Goal: Task Accomplishment & Management: Manage account settings

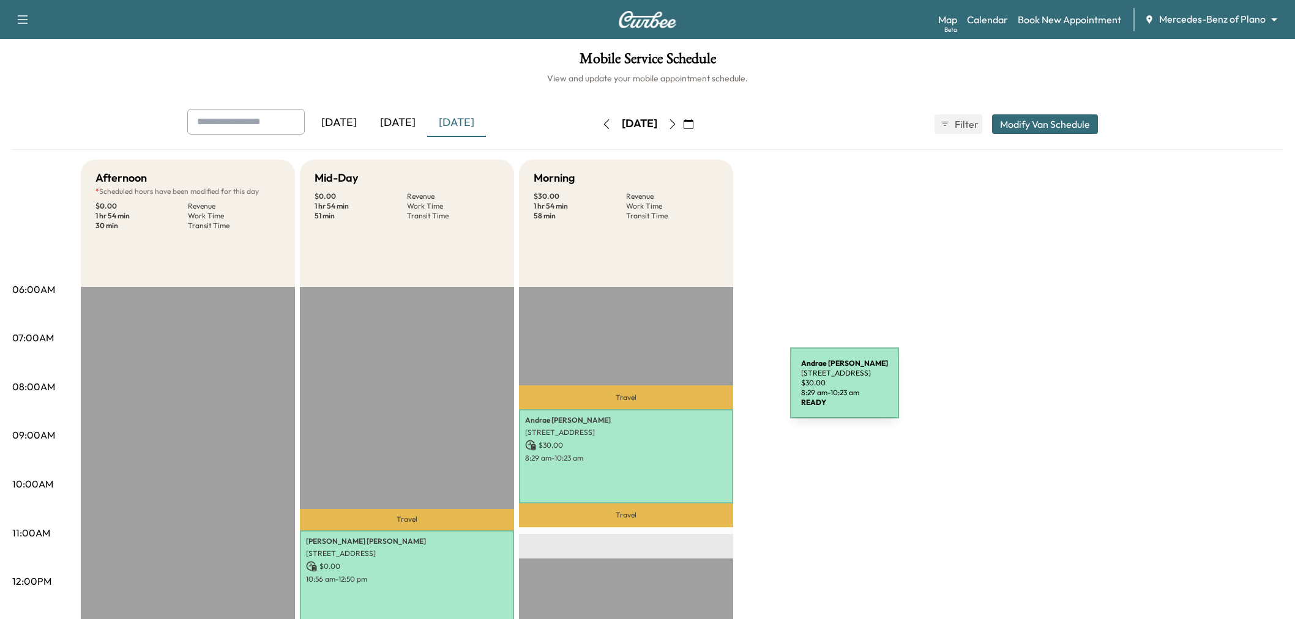
scroll to position [68, 0]
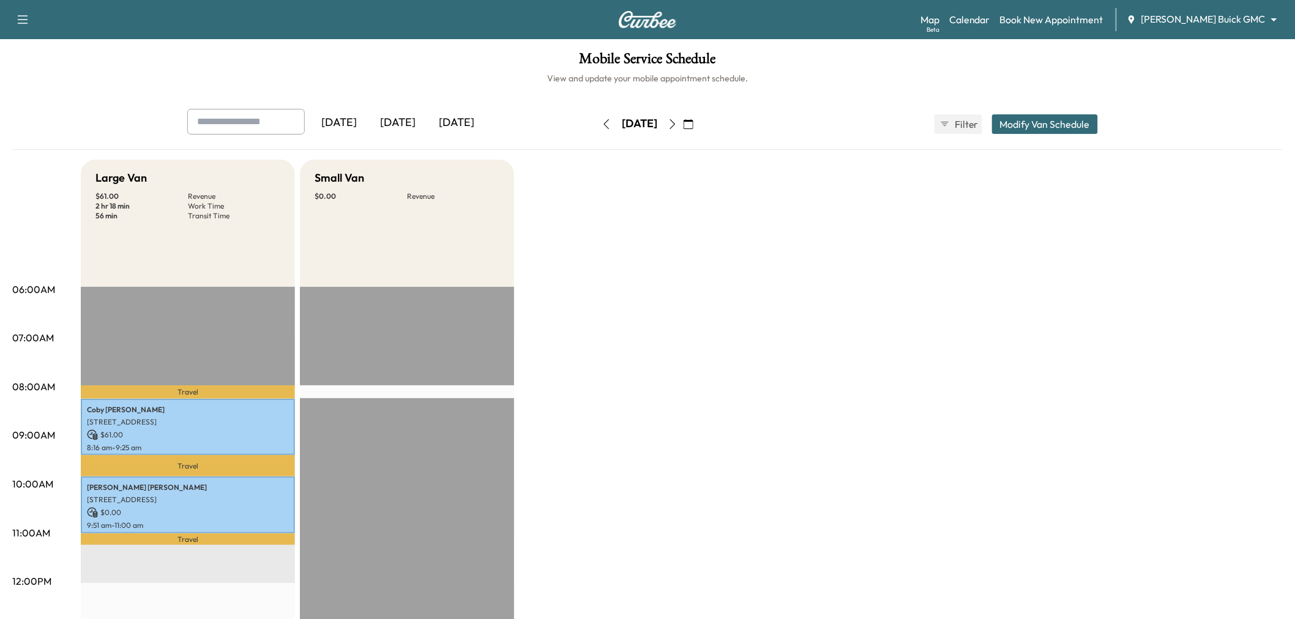
click at [401, 125] on div "[DATE]" at bounding box center [397, 123] width 59 height 28
click at [407, 119] on div "[DATE]" at bounding box center [397, 123] width 59 height 28
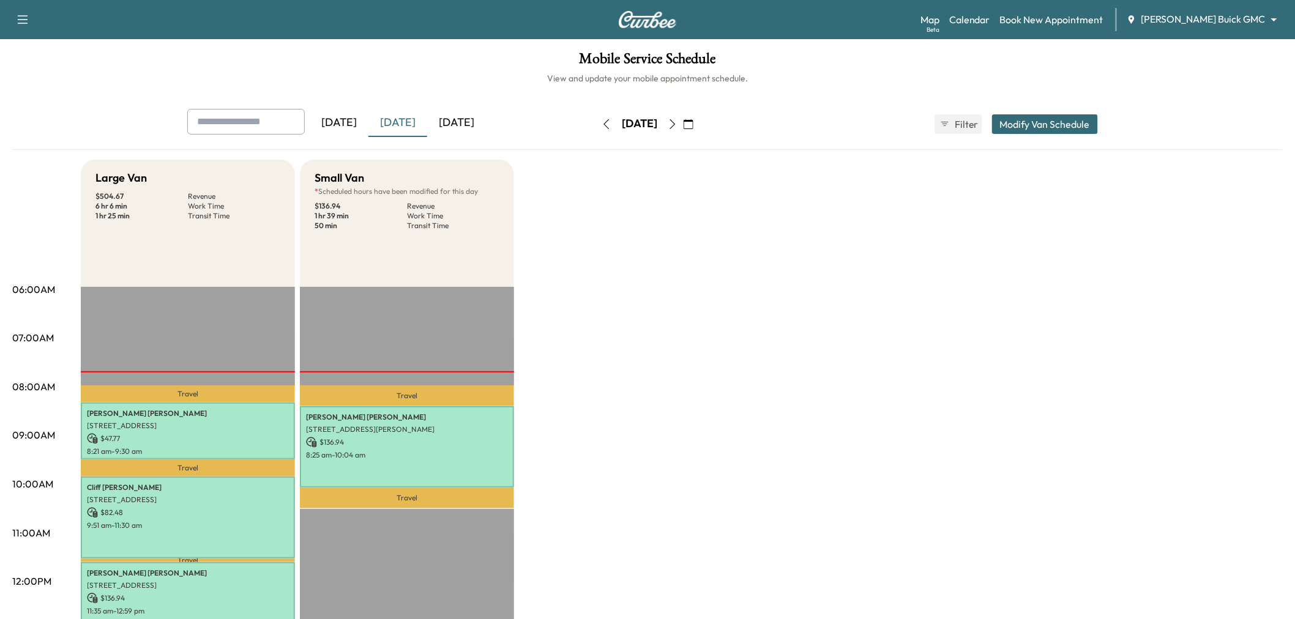
scroll to position [68, 0]
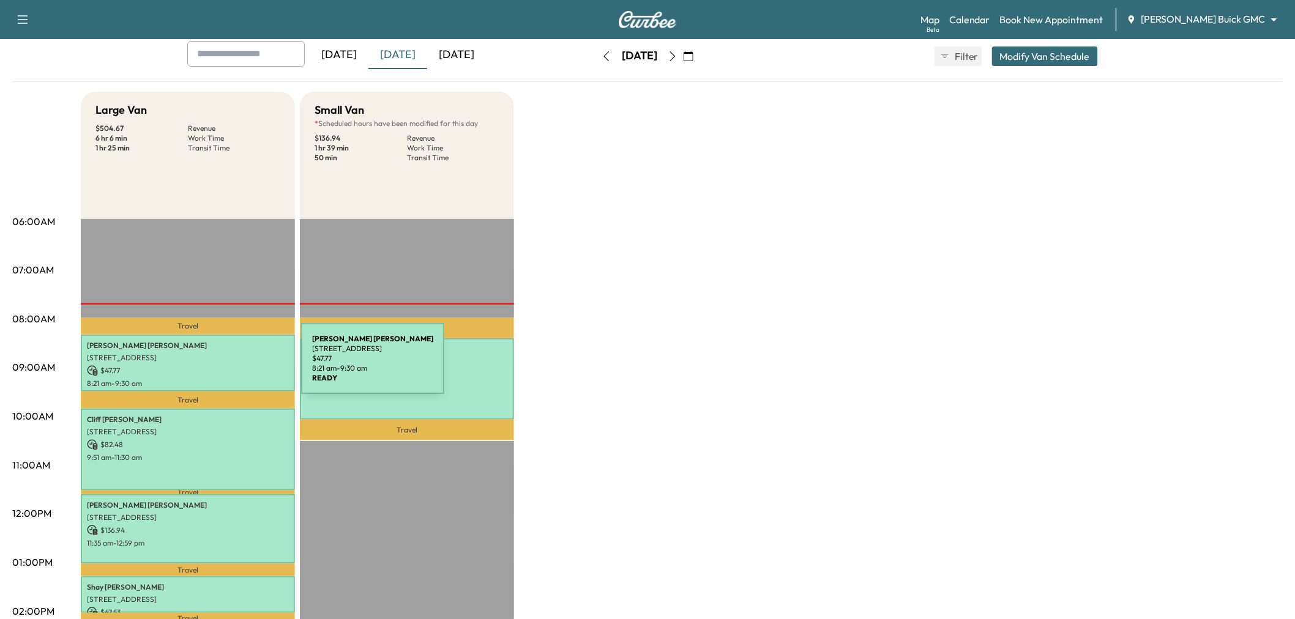
click at [209, 366] on p "$ 47.77" at bounding box center [188, 370] width 202 height 11
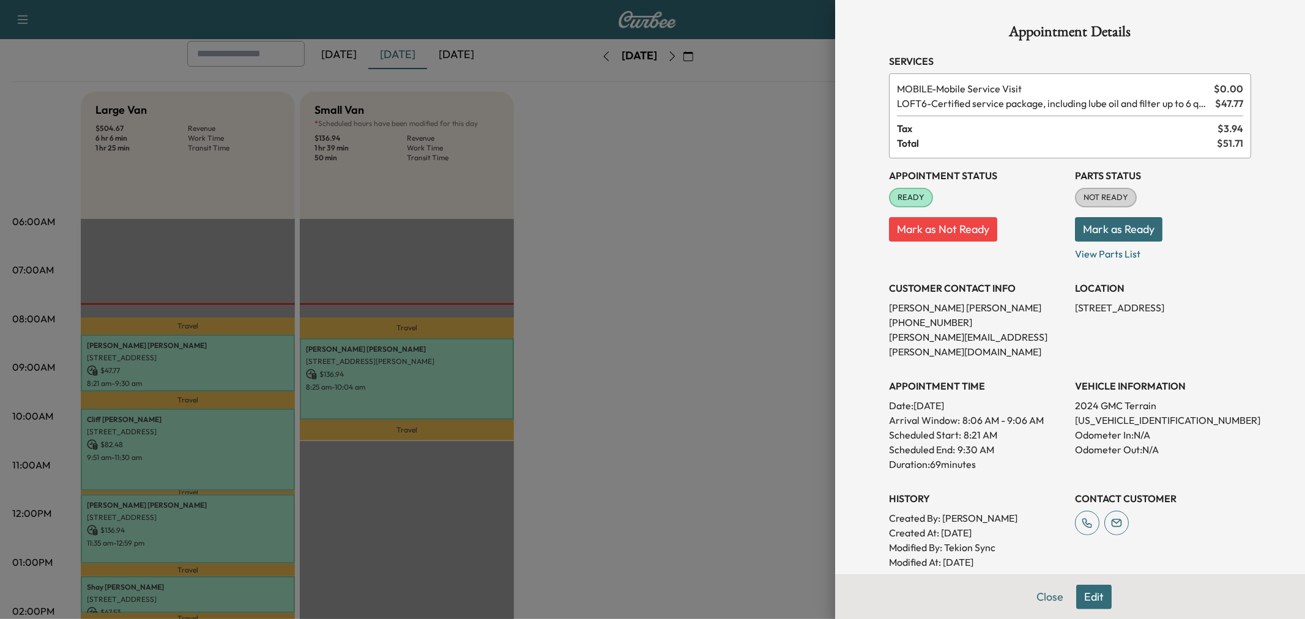
click at [209, 439] on div at bounding box center [652, 309] width 1305 height 619
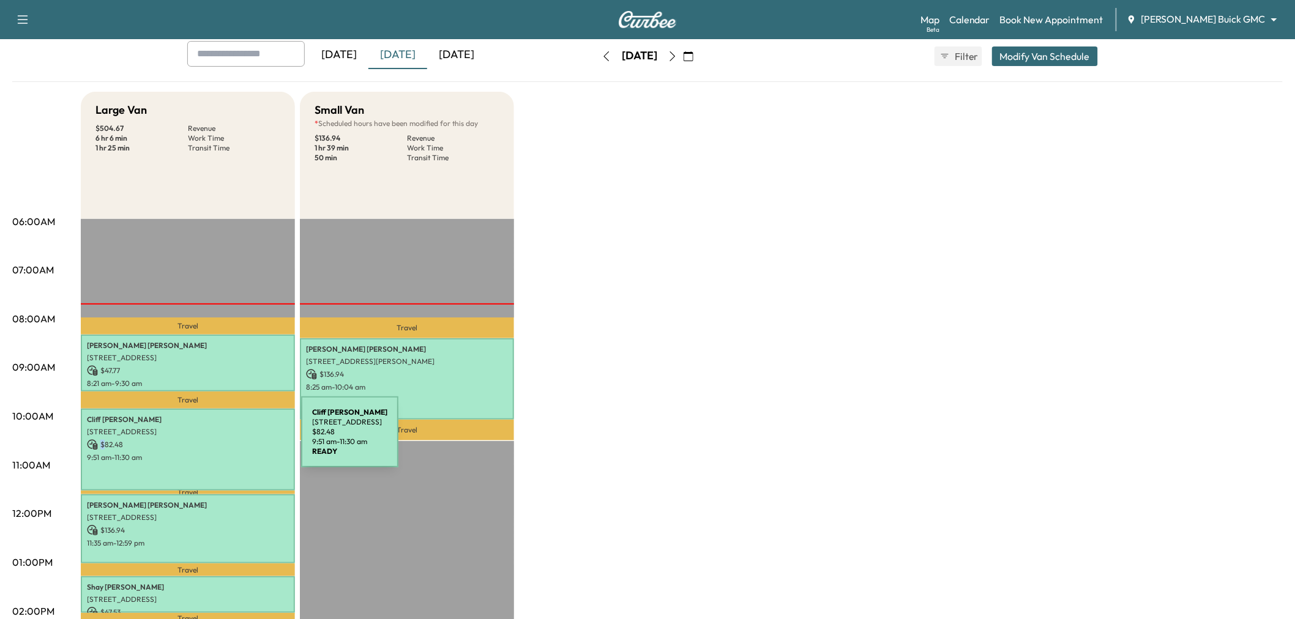
click at [209, 439] on p "$ 82.48" at bounding box center [188, 444] width 202 height 11
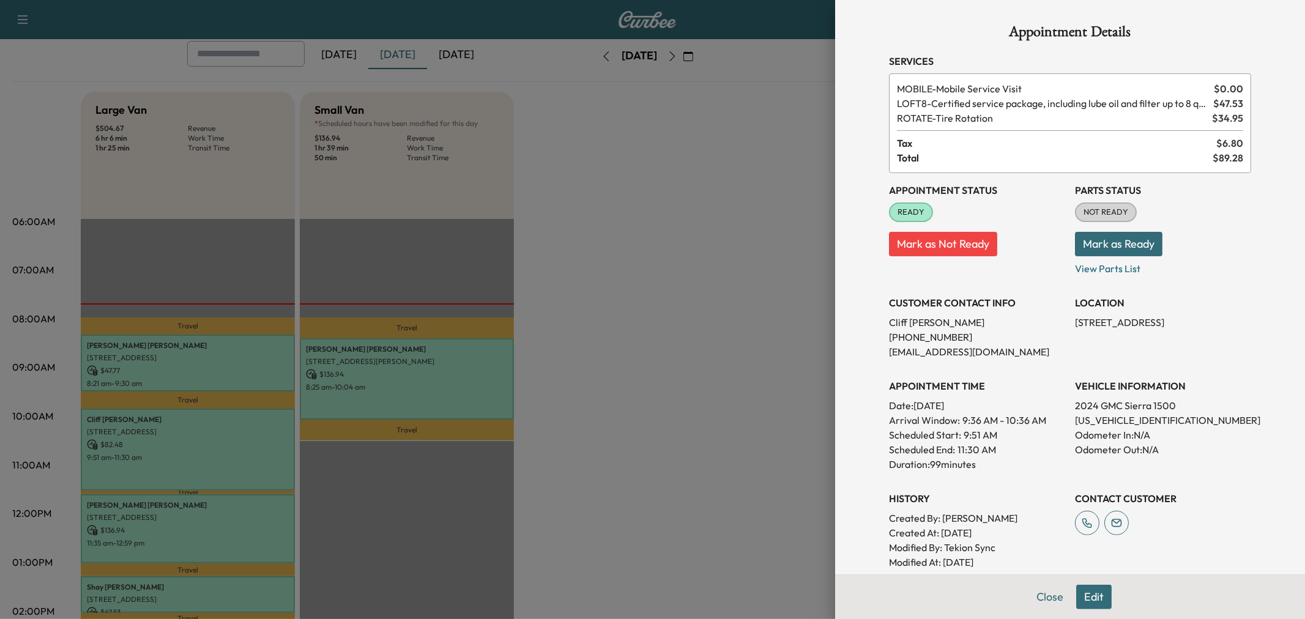
click at [209, 439] on div at bounding box center [652, 309] width 1305 height 619
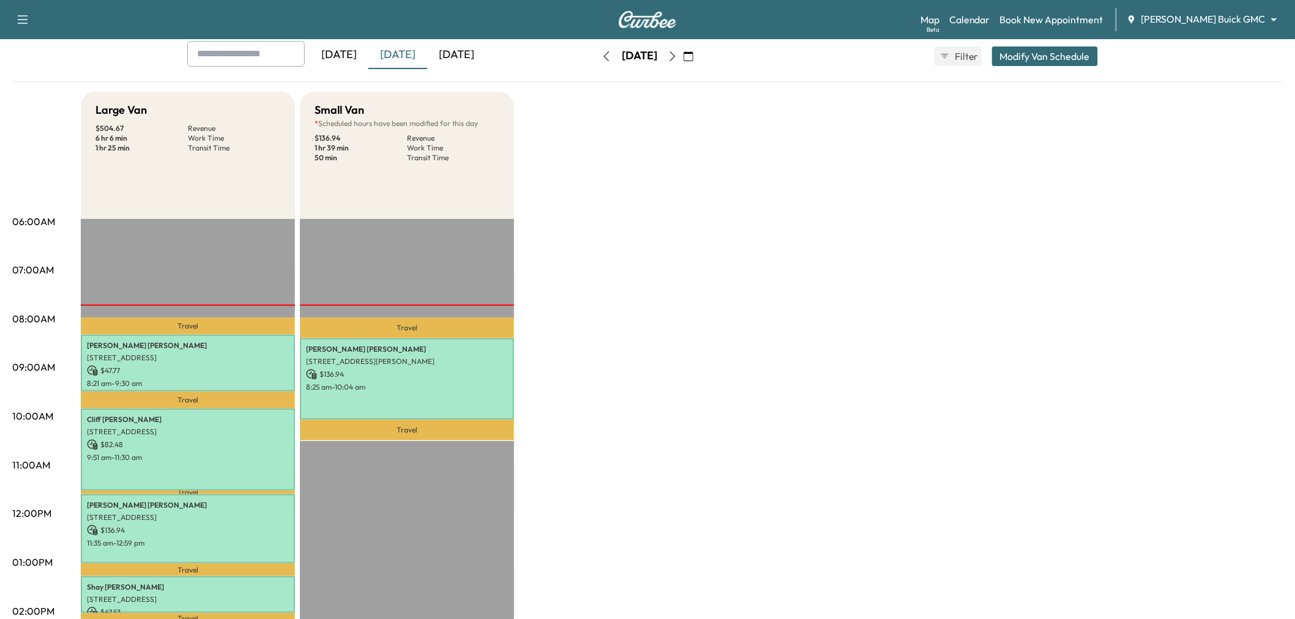
click at [386, 376] on p "$ 136.94" at bounding box center [407, 374] width 202 height 11
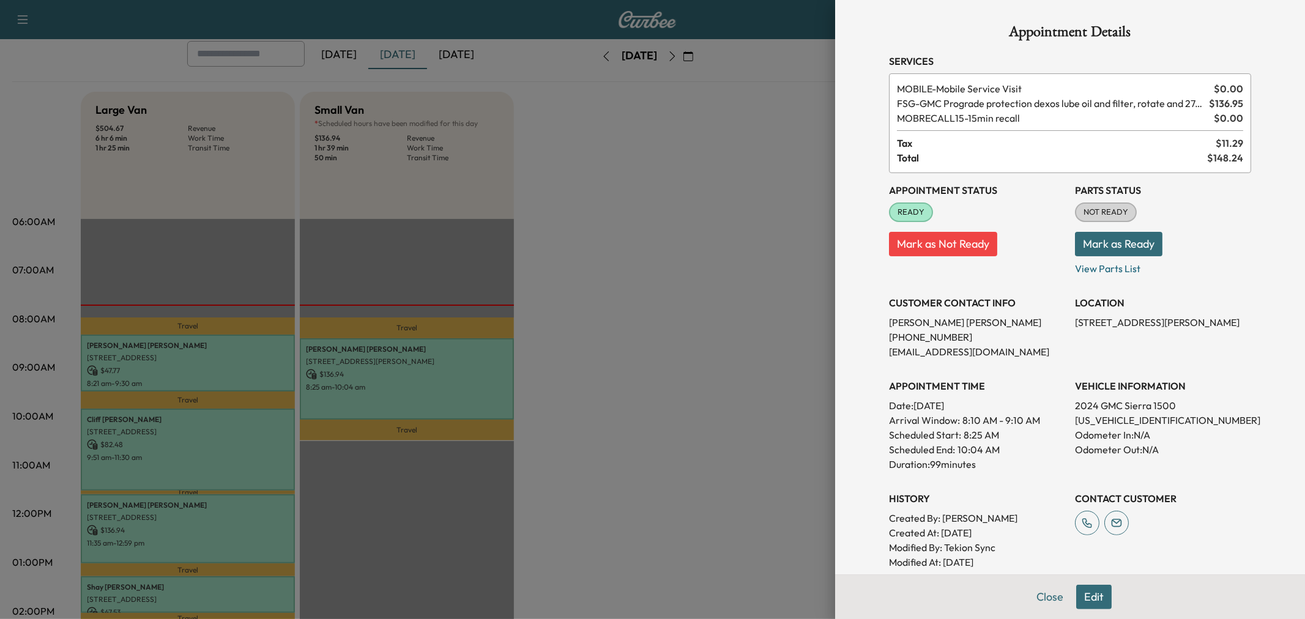
click at [701, 346] on div at bounding box center [652, 309] width 1305 height 619
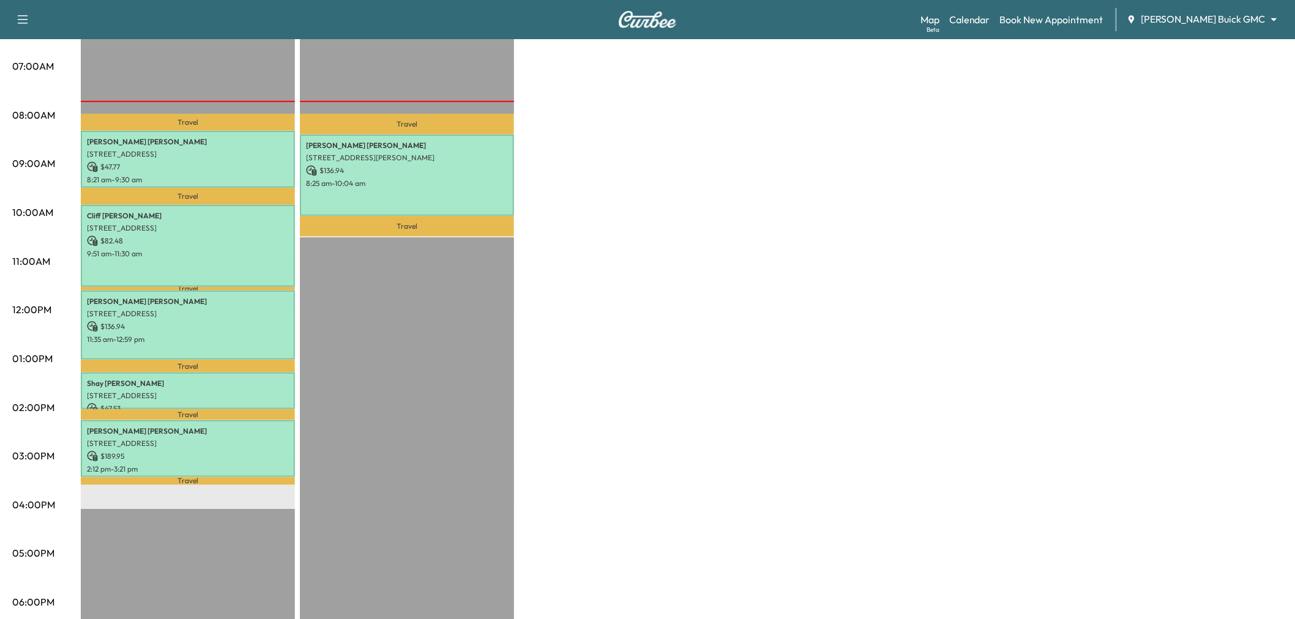
scroll to position [0, 0]
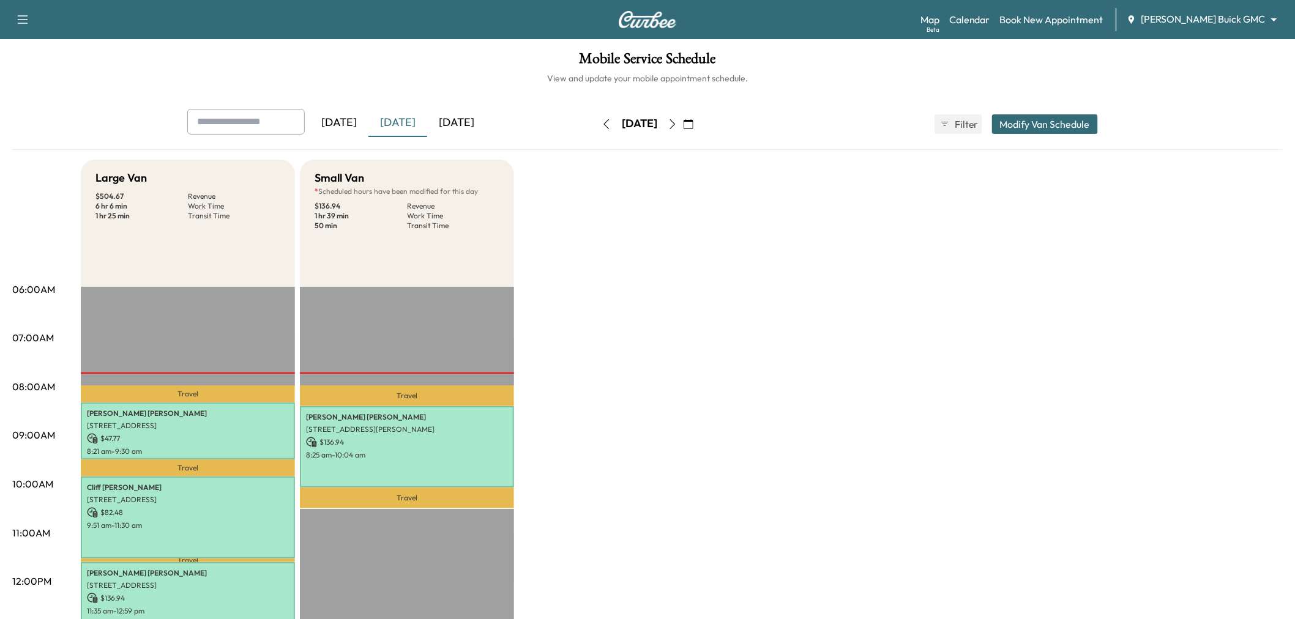
click at [683, 118] on button "button" at bounding box center [672, 124] width 21 height 20
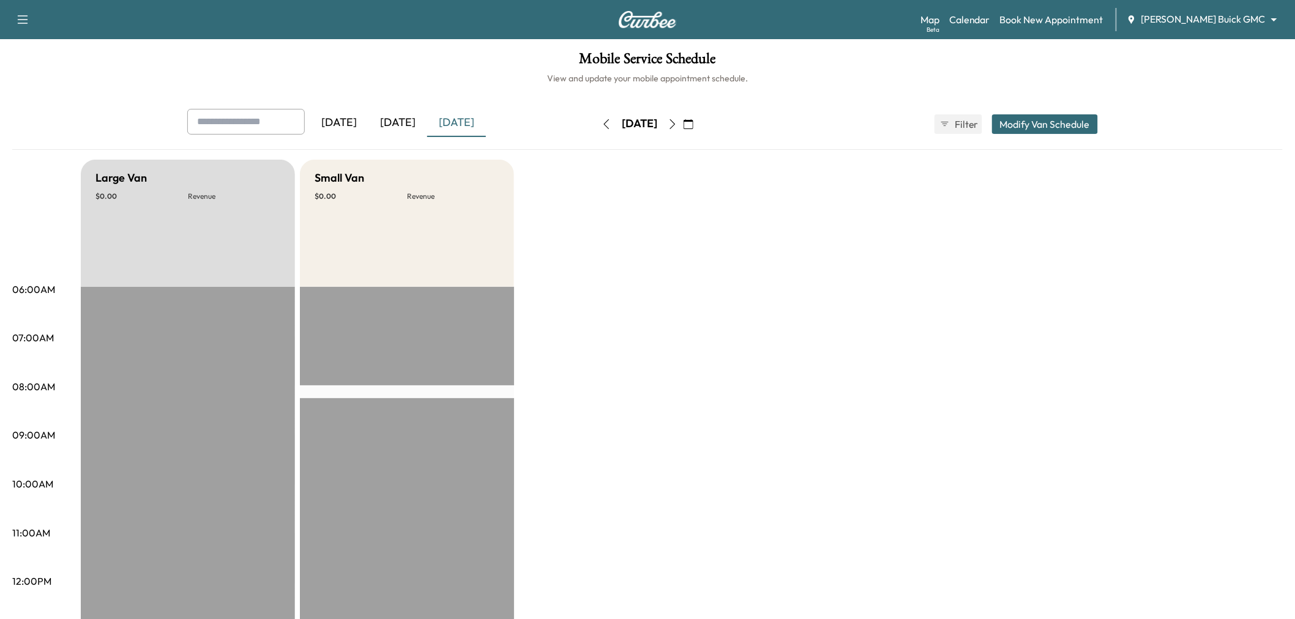
click at [405, 119] on div "[DATE]" at bounding box center [397, 123] width 59 height 28
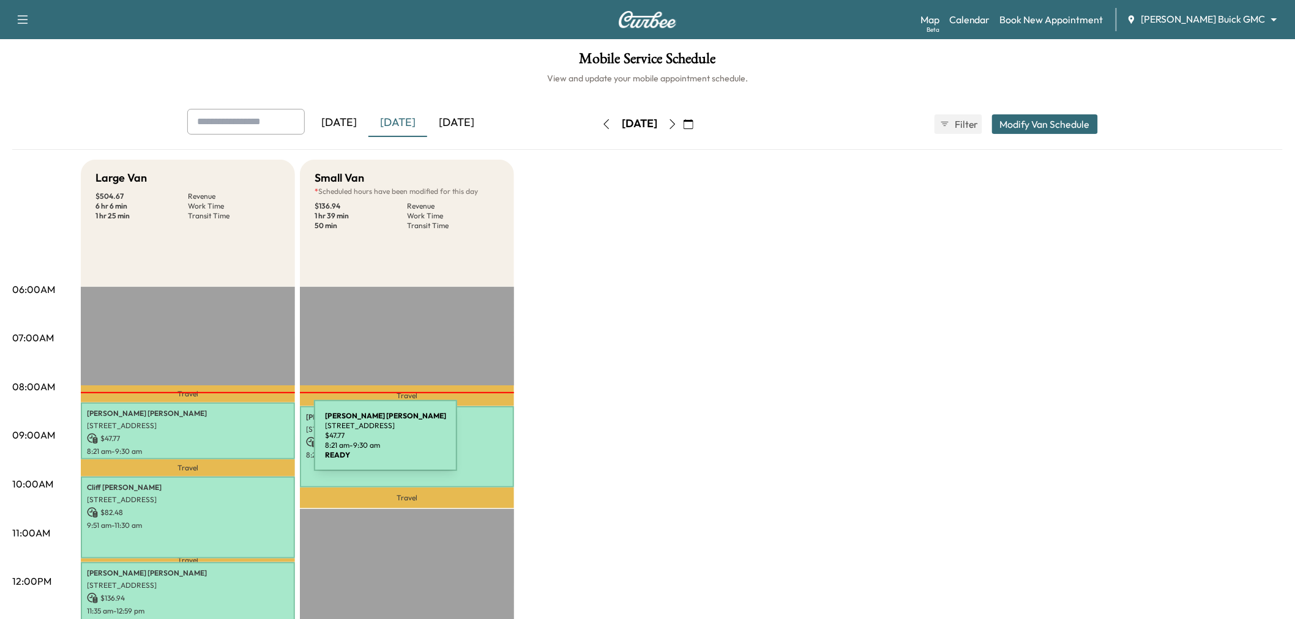
click at [222, 443] on div "[PERSON_NAME] [STREET_ADDRESS] $ 47.77 8:21 am - 9:30 am" at bounding box center [188, 431] width 214 height 57
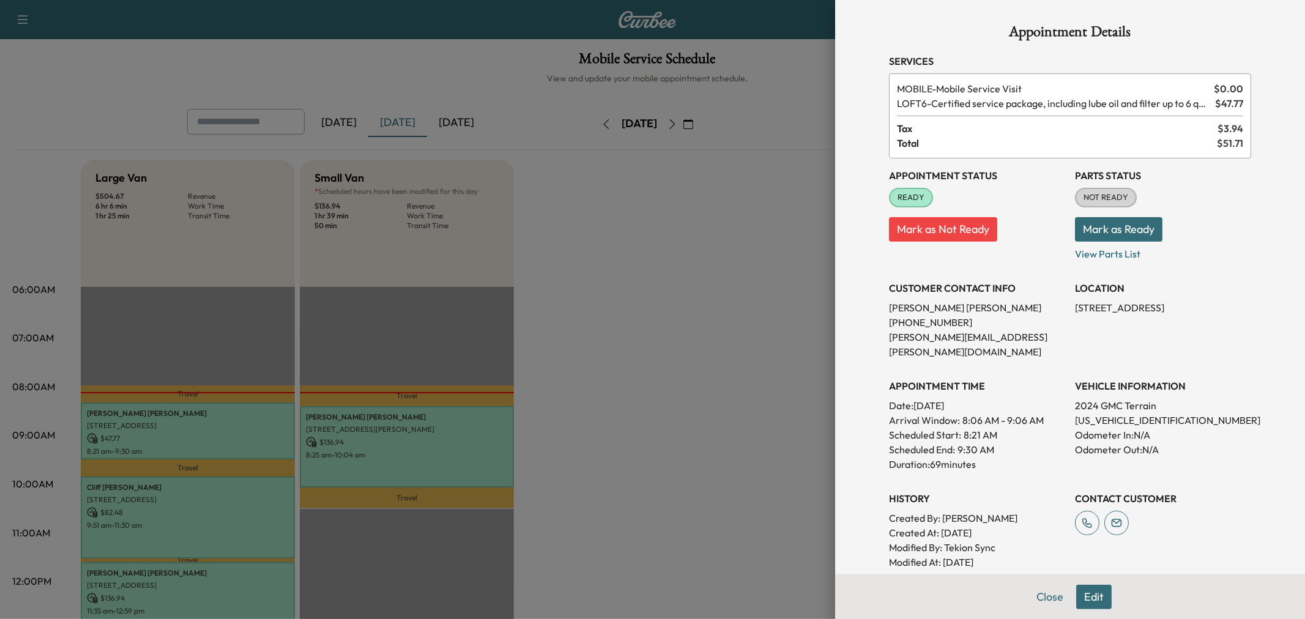
click at [1135, 308] on p "[STREET_ADDRESS]" at bounding box center [1163, 307] width 176 height 15
copy p "[STREET_ADDRESS]"
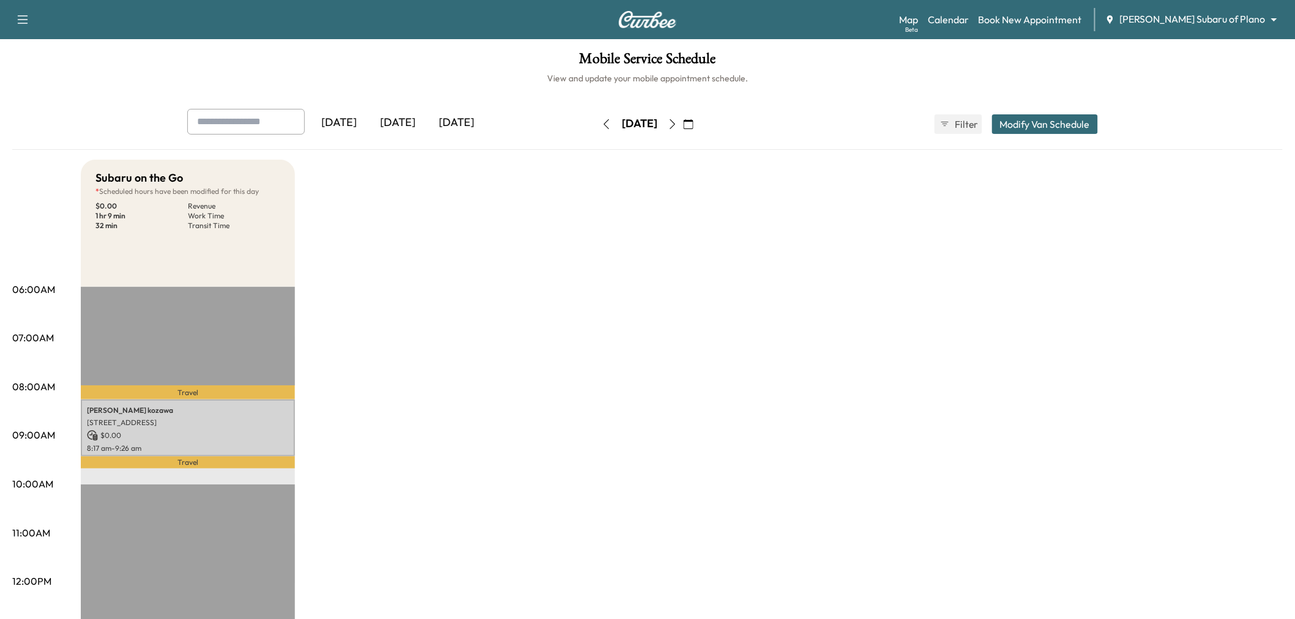
click at [381, 117] on div "[DATE]" at bounding box center [397, 123] width 59 height 28
click at [394, 121] on div "[DATE]" at bounding box center [397, 123] width 59 height 28
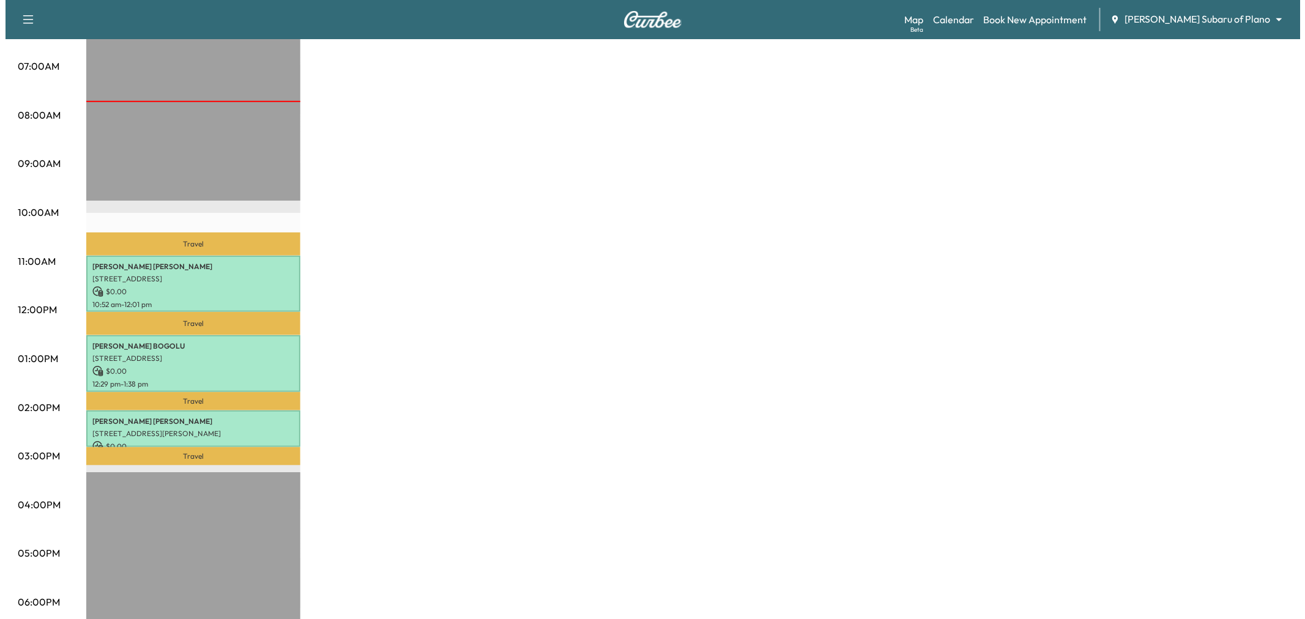
scroll to position [299, 0]
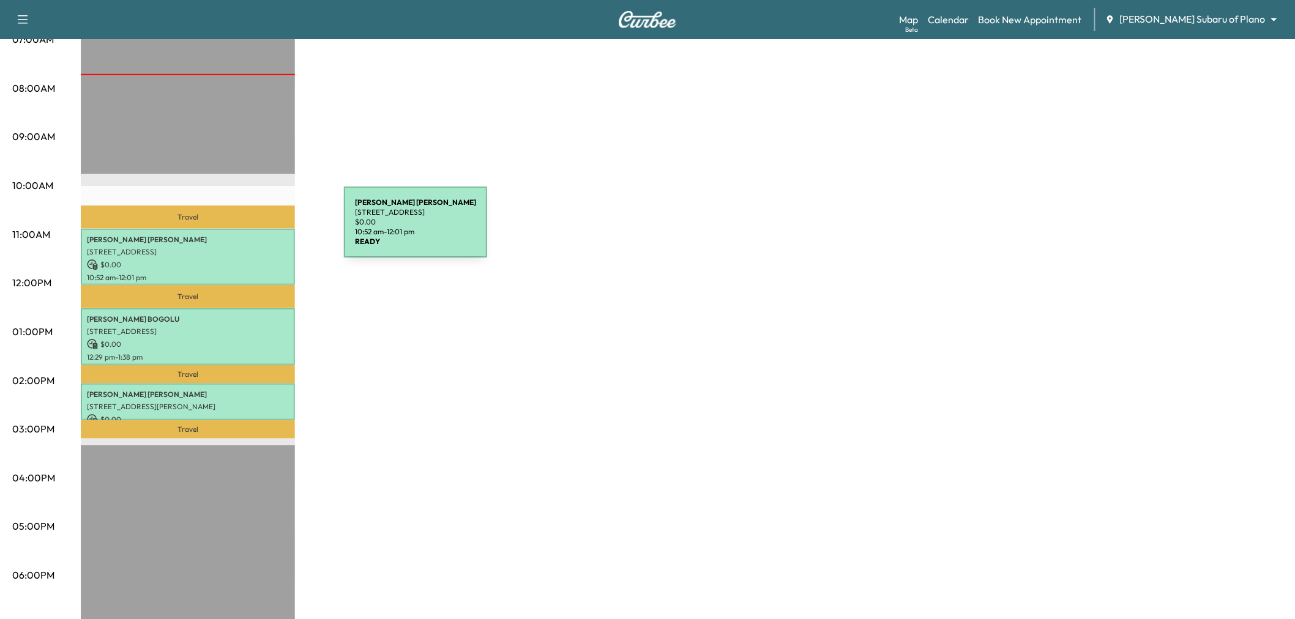
click at [252, 229] on div "Frank Mentesana 2318 Ranch Rd, Sachse, TX 75048, USA $ 0.00 10:52 am - 12:01 pm" at bounding box center [188, 257] width 214 height 57
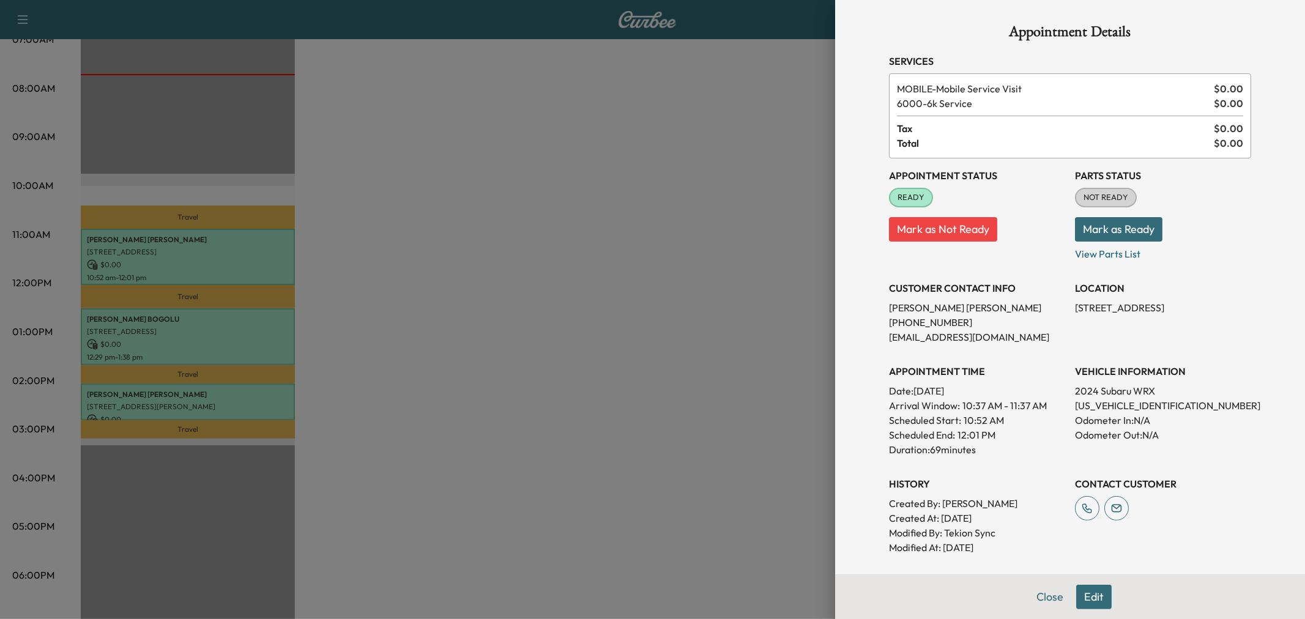
click at [452, 266] on div at bounding box center [652, 309] width 1305 height 619
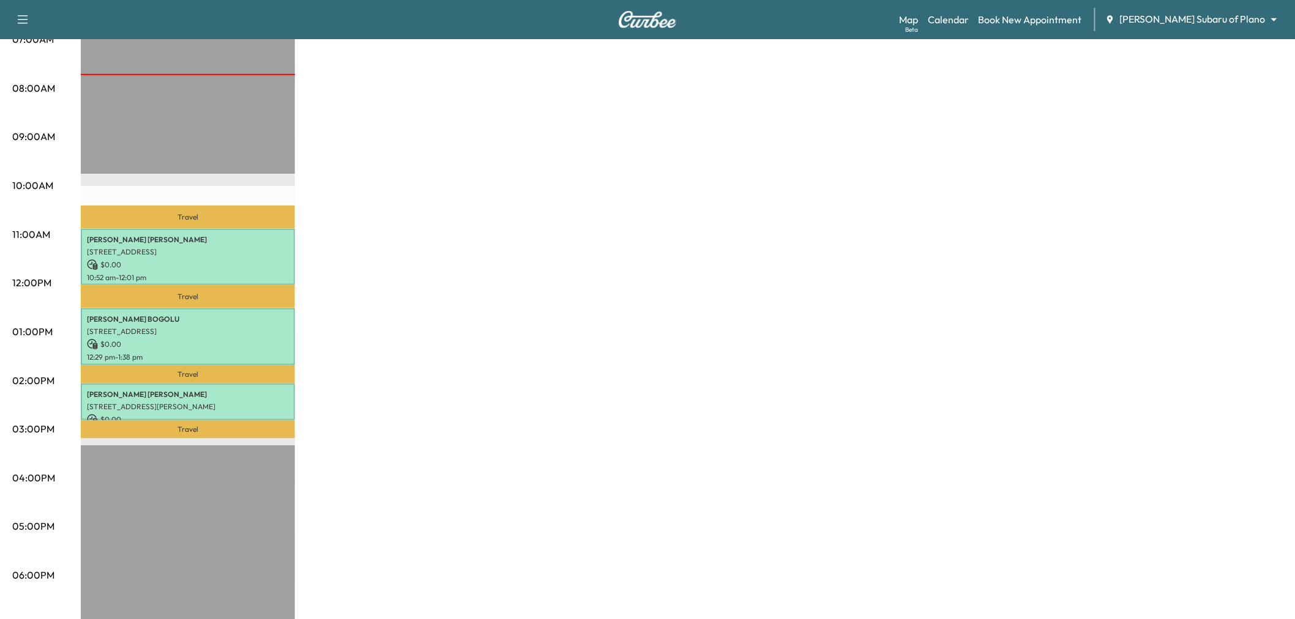
click at [250, 315] on p "DINESH KUMAR REDDY BOGOLU" at bounding box center [188, 320] width 202 height 10
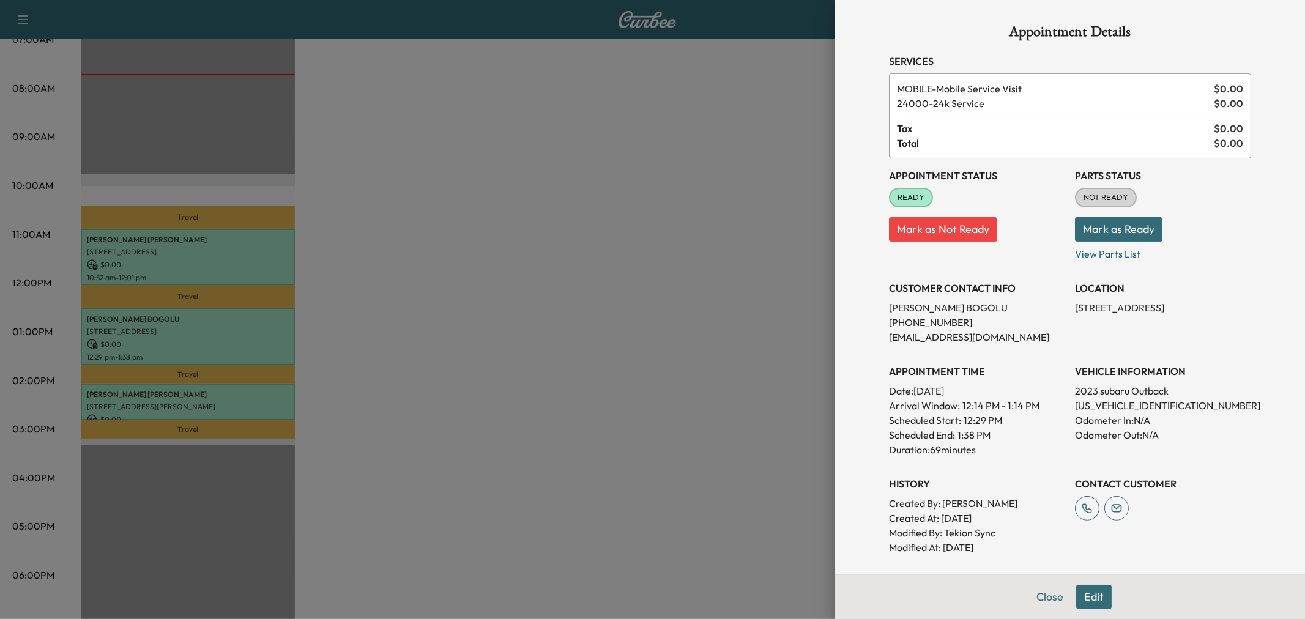
click at [631, 389] on div at bounding box center [652, 309] width 1305 height 619
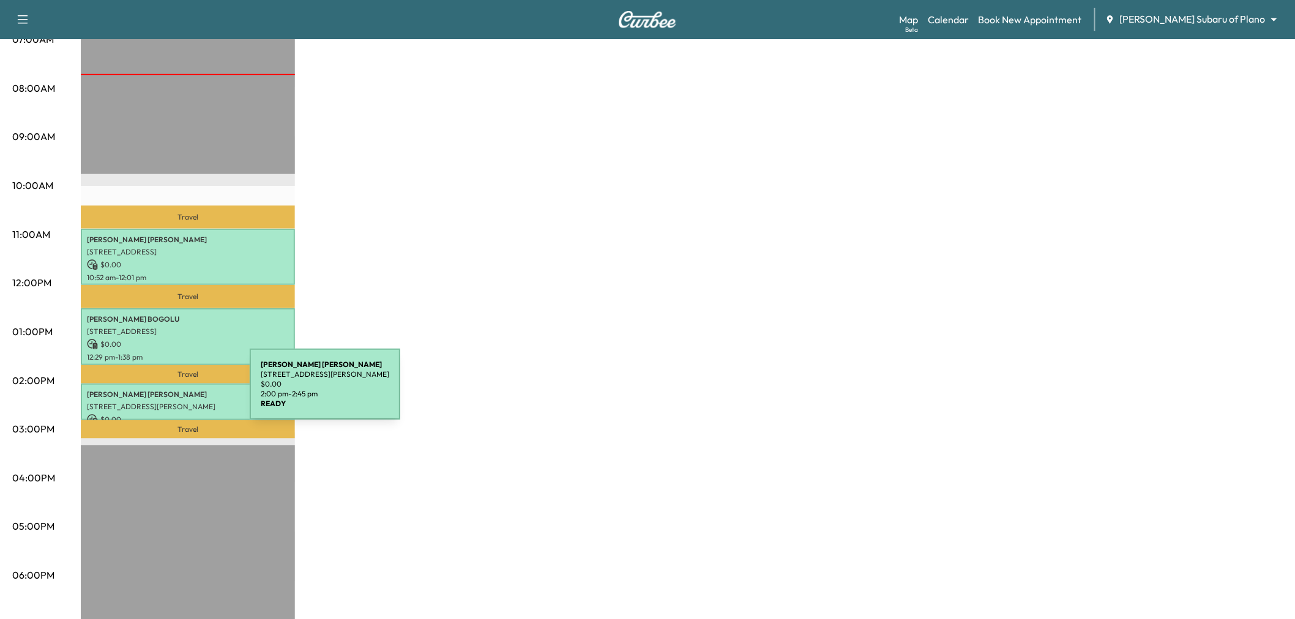
click at [158, 392] on p "Christina Baldwin" at bounding box center [188, 395] width 202 height 10
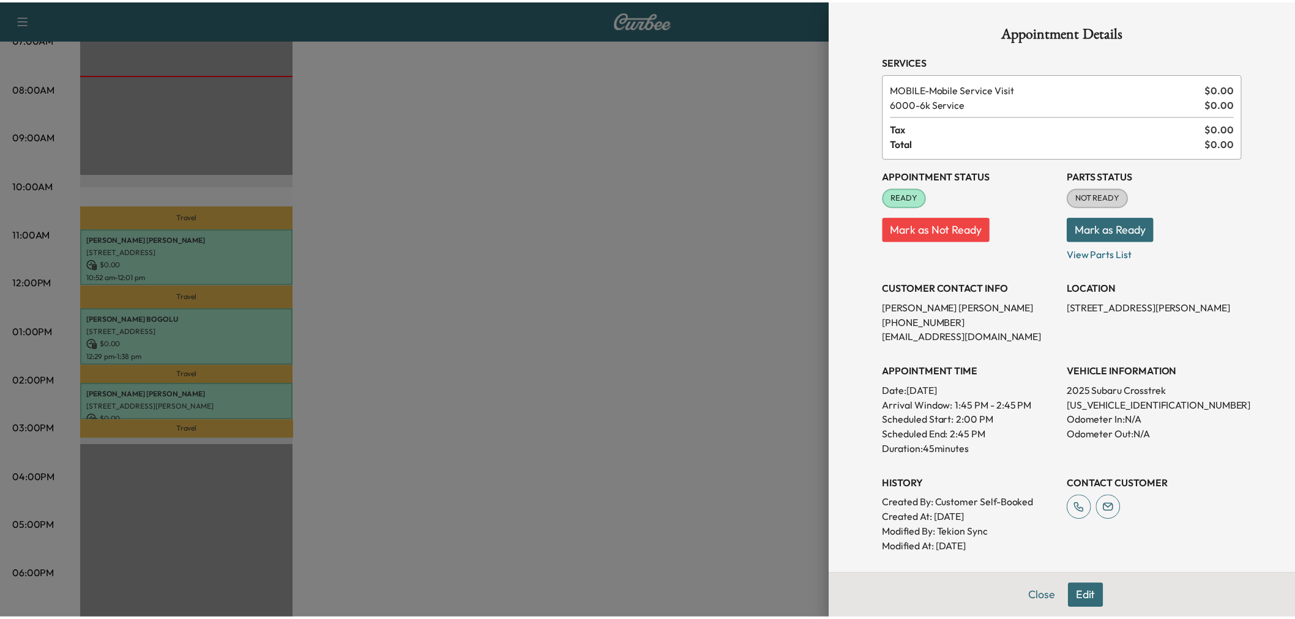
scroll to position [205, 0]
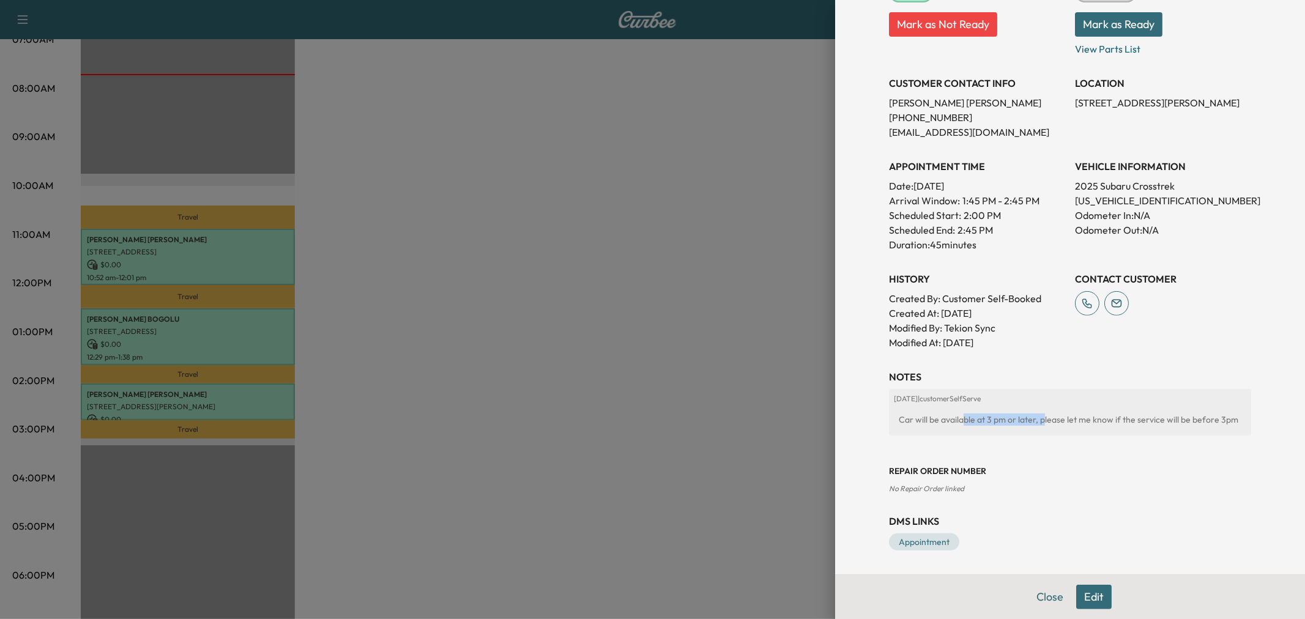
drag, startPoint x: 953, startPoint y: 417, endPoint x: 1032, endPoint y: 429, distance: 79.2
click at [1032, 429] on div "Car will be available at 3 pm or later, please let me know if the service will …" at bounding box center [1070, 420] width 353 height 22
click at [687, 430] on div at bounding box center [652, 309] width 1305 height 619
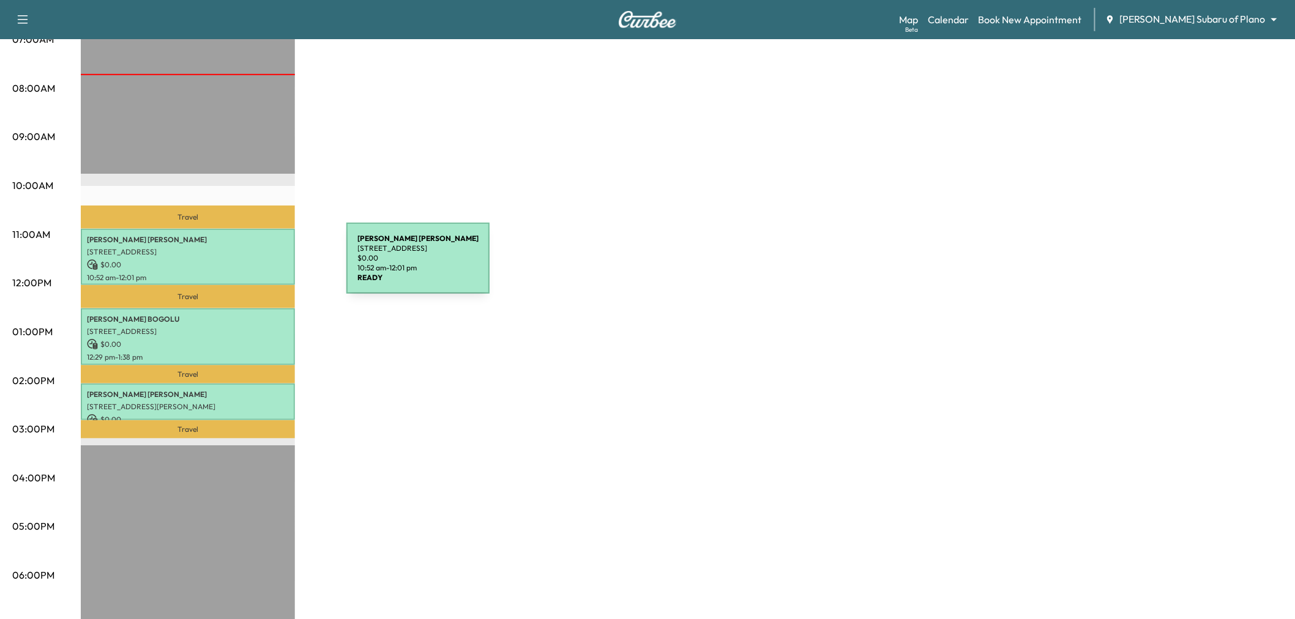
click at [251, 274] on p "10:52 am - 12:01 pm" at bounding box center [188, 278] width 202 height 10
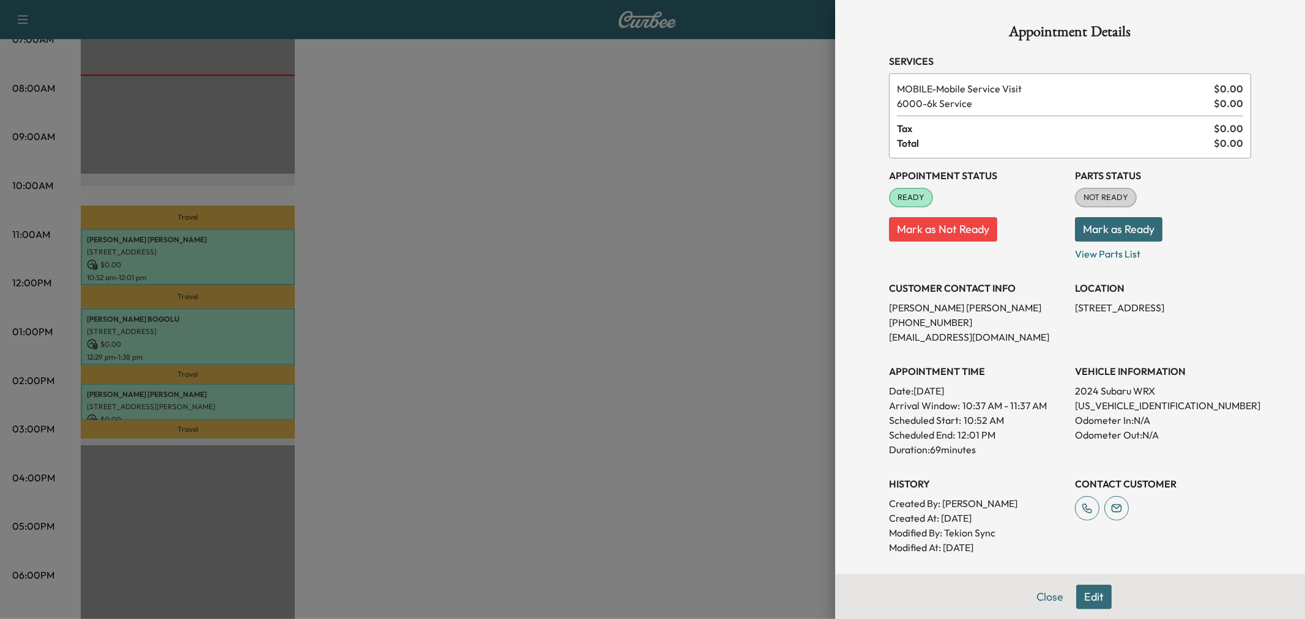
click at [251, 264] on div at bounding box center [652, 309] width 1305 height 619
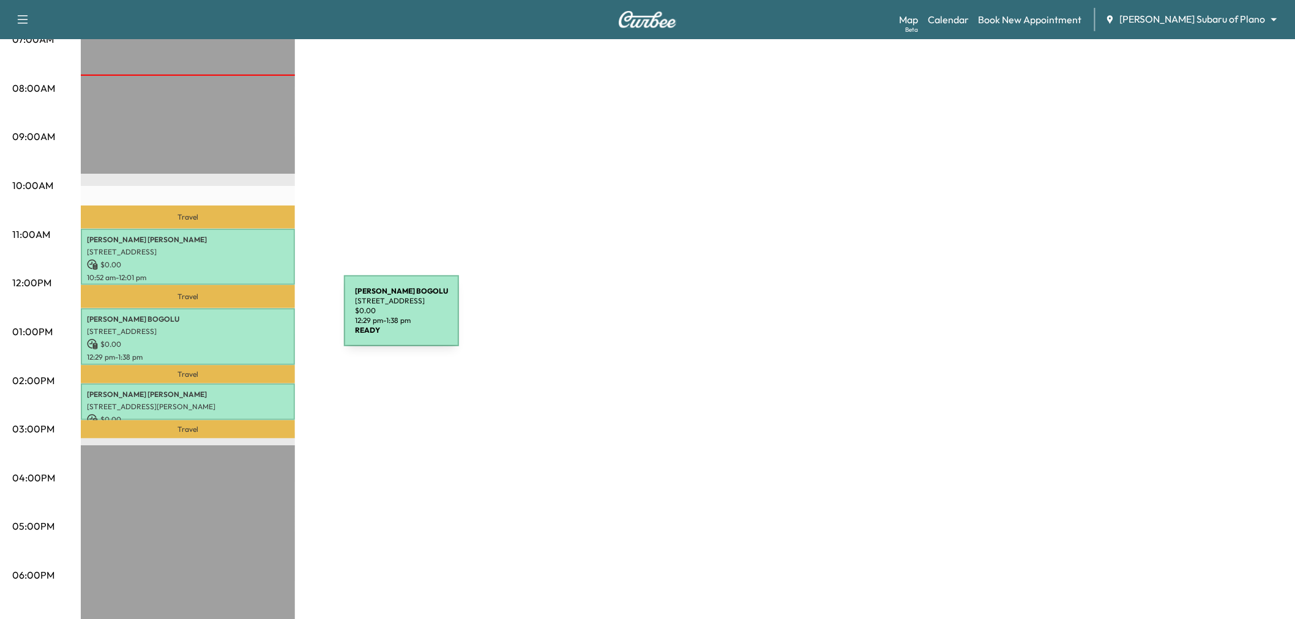
click at [252, 318] on p "DINESH KUMAR REDDY BOGOLU" at bounding box center [188, 320] width 202 height 10
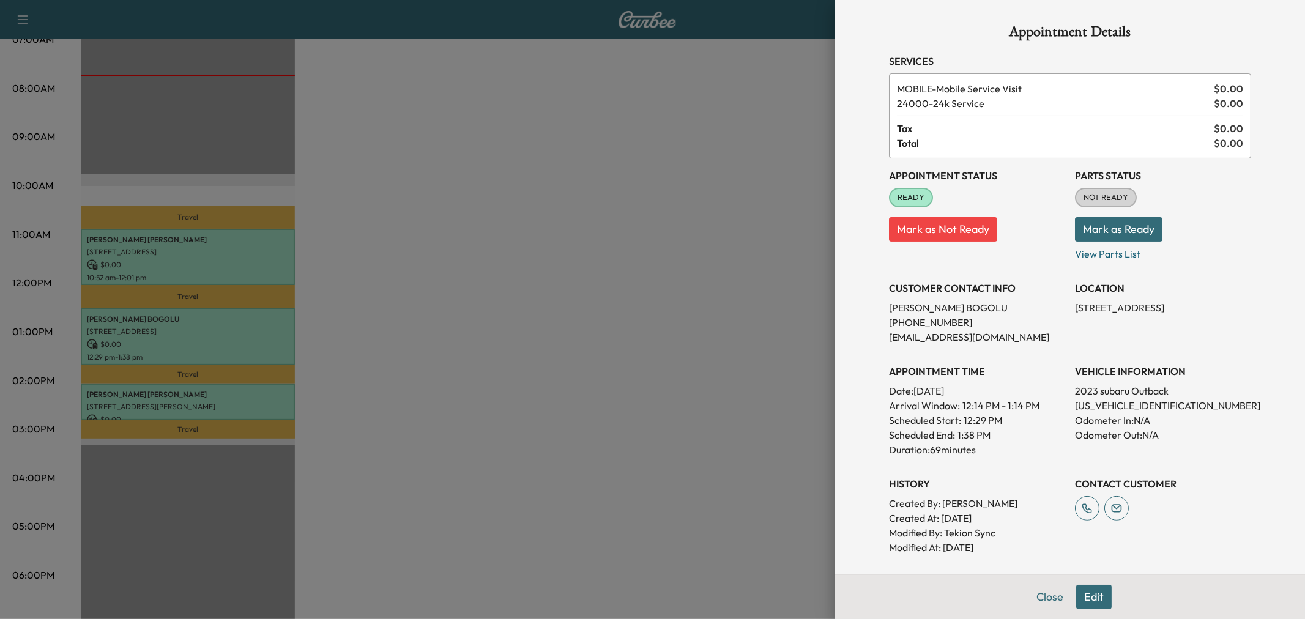
click at [252, 318] on div at bounding box center [652, 309] width 1305 height 619
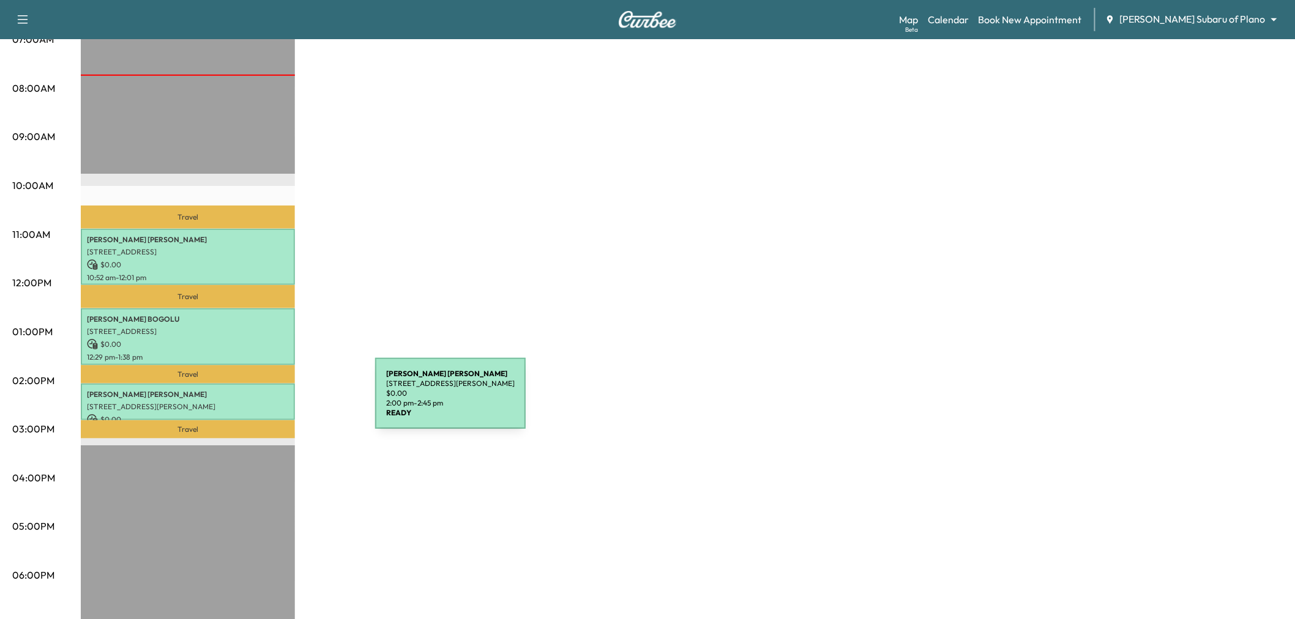
click at [283, 402] on p "8008 Strathmore Dr, McKinney, TX 75072, USA" at bounding box center [188, 407] width 202 height 10
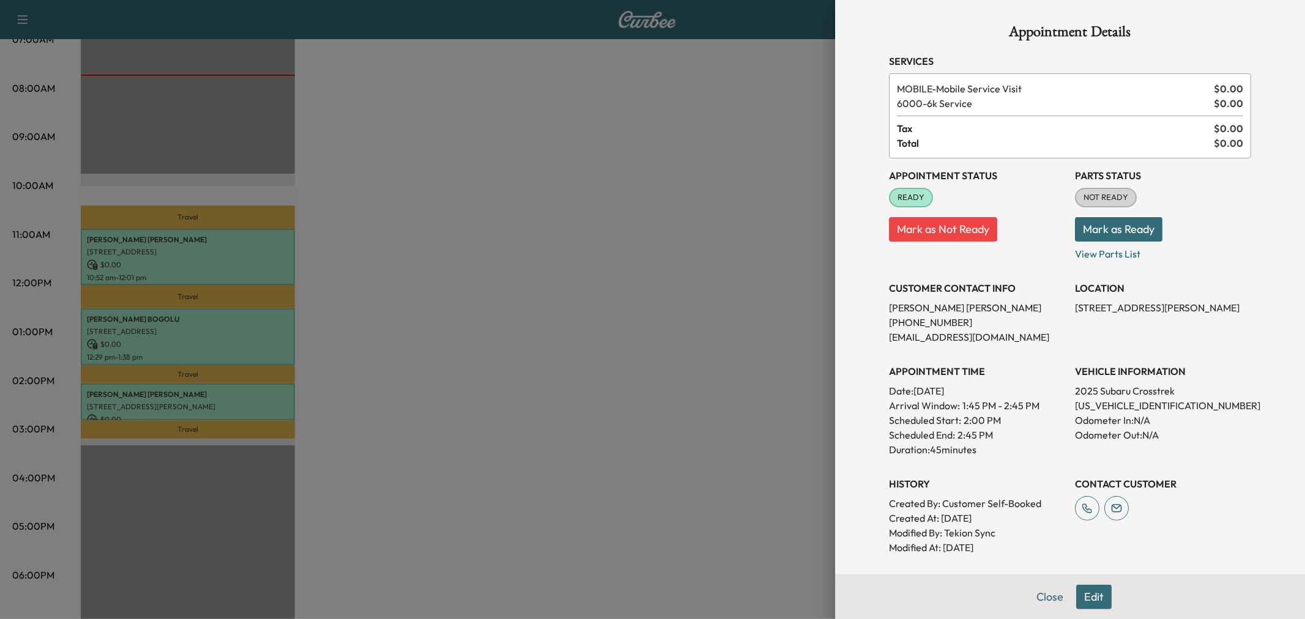
click at [288, 395] on div at bounding box center [652, 309] width 1305 height 619
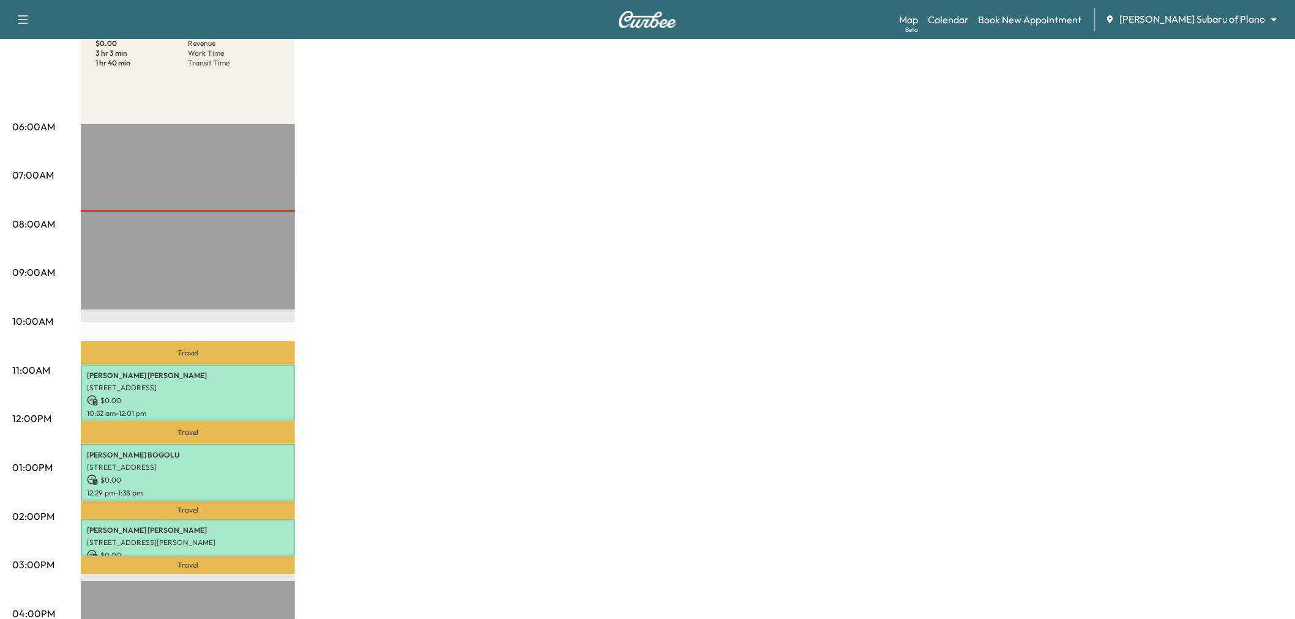
scroll to position [0, 0]
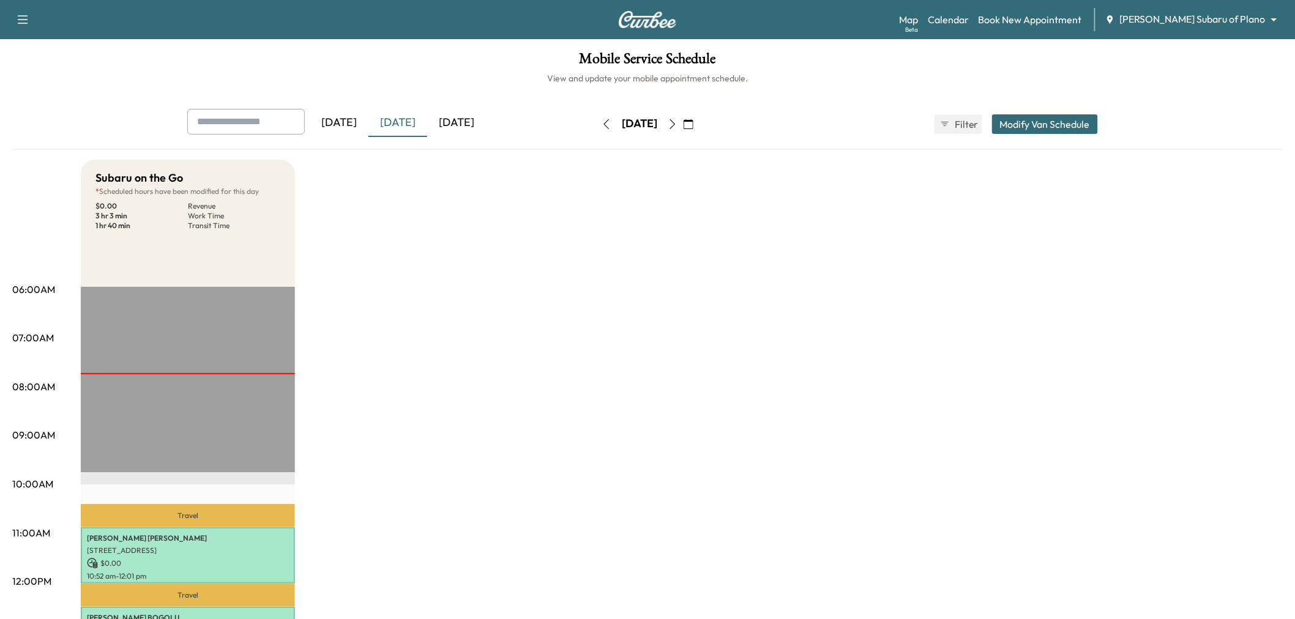
click at [677, 123] on icon "button" at bounding box center [673, 124] width 10 height 10
click at [663, 123] on div "[DATE]" at bounding box center [644, 123] width 35 height 15
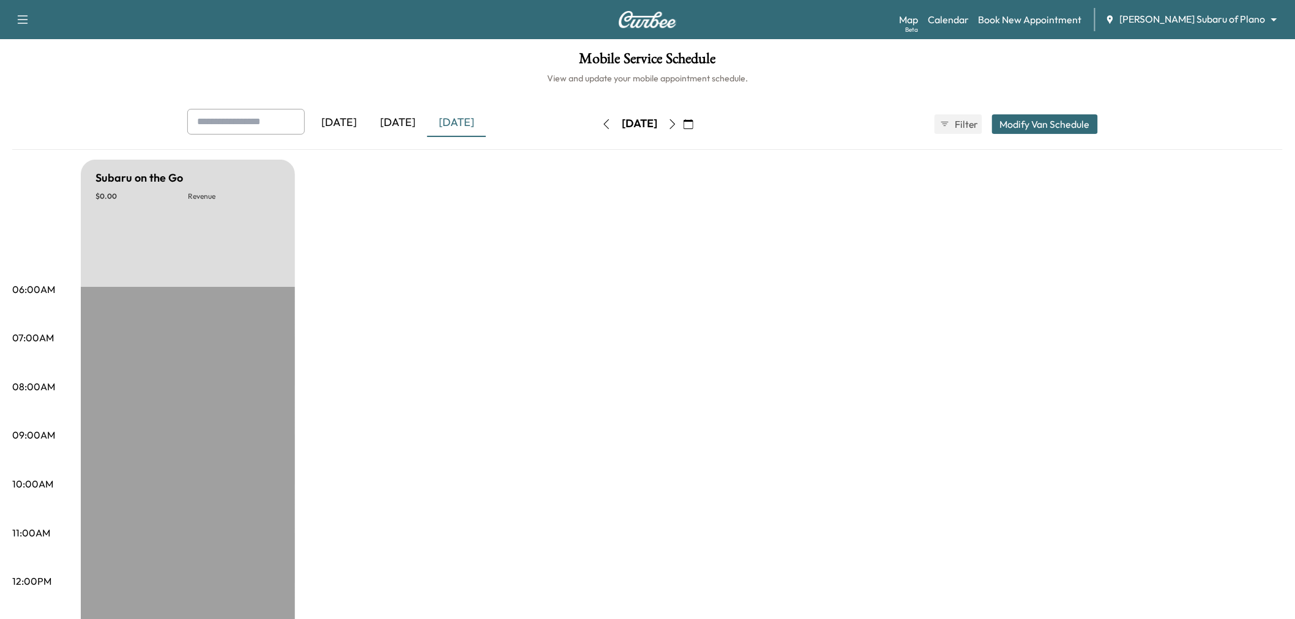
click at [683, 123] on button "button" at bounding box center [672, 124] width 21 height 20
click at [676, 122] on icon "button" at bounding box center [673, 124] width 6 height 10
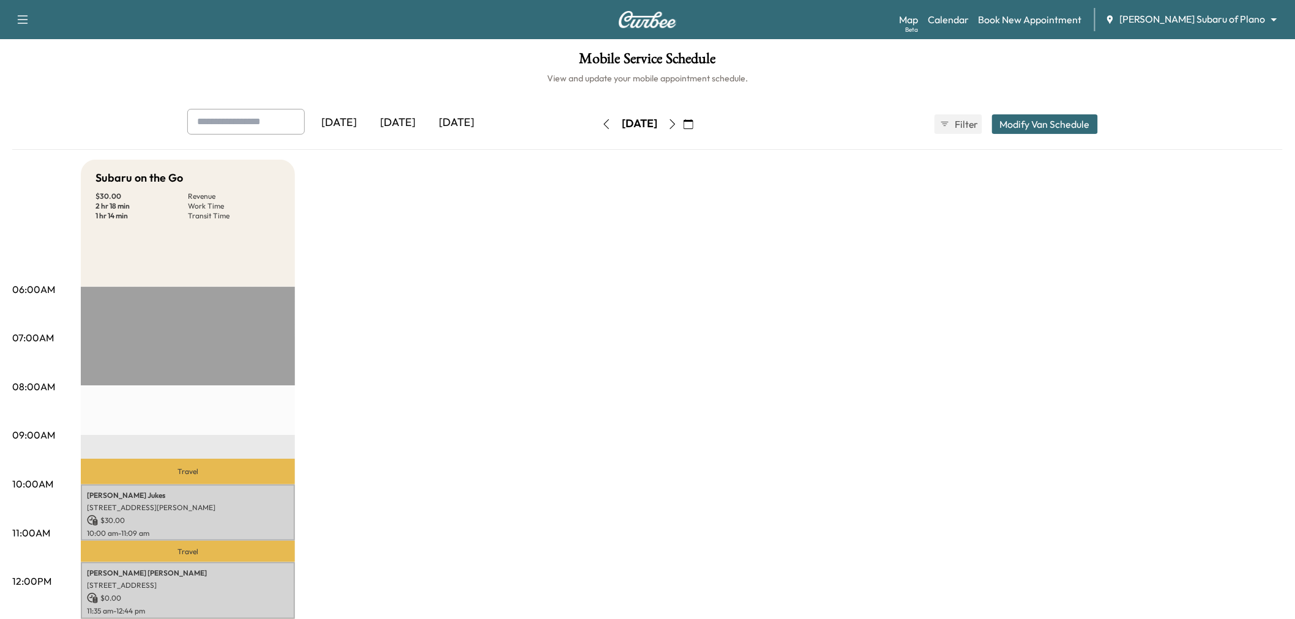
click at [543, 384] on div "Subaru on the Go $ 30.00 Revenue 2 hr 18 min Work Time 1 hr 14 min Transit Time…" at bounding box center [682, 619] width 1202 height 918
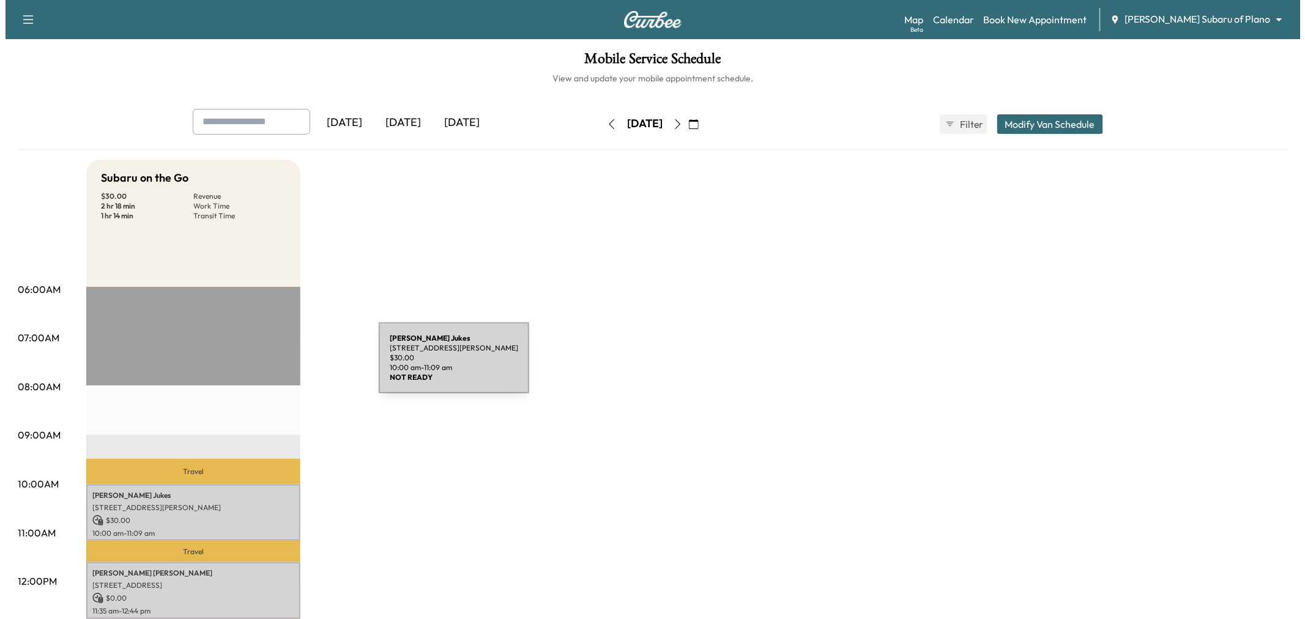
scroll to position [136, 0]
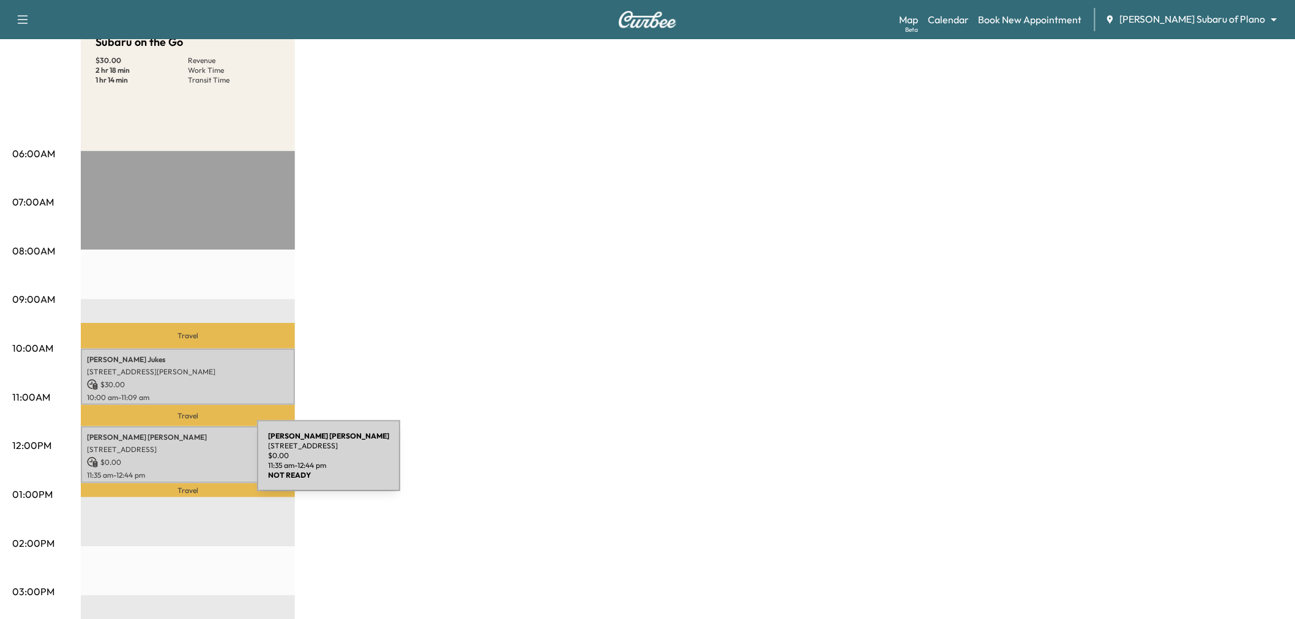
click at [171, 471] on p "11:35 am - 12:44 pm" at bounding box center [188, 476] width 202 height 10
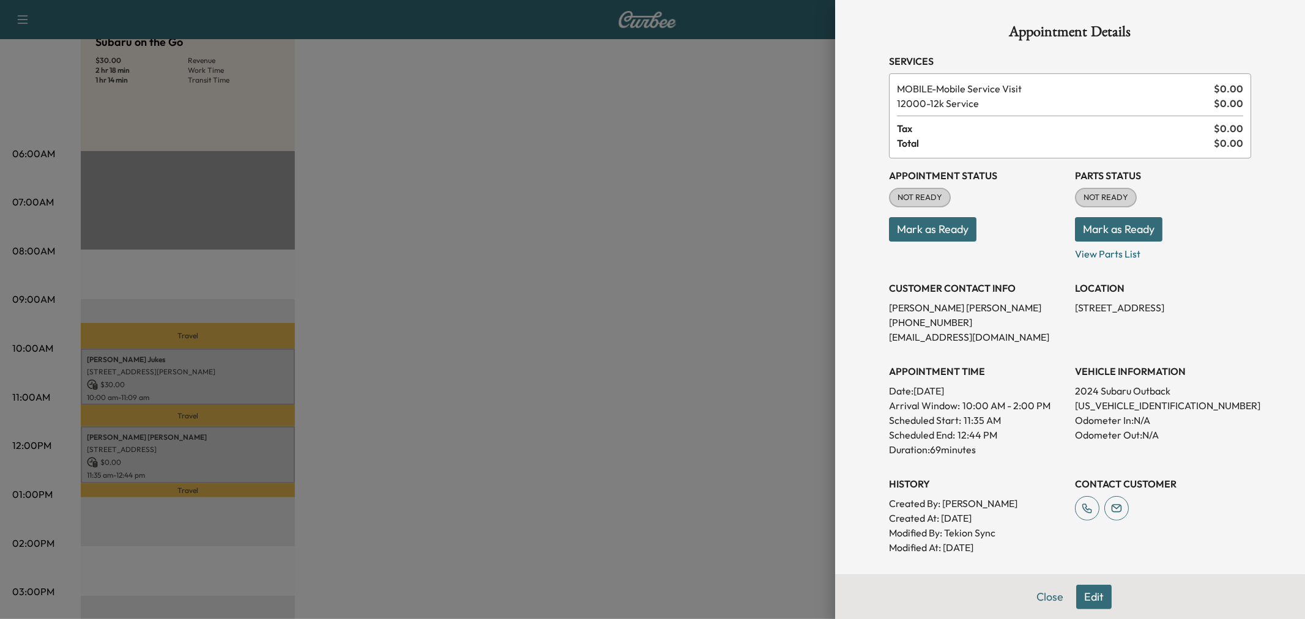
scroll to position [159, 0]
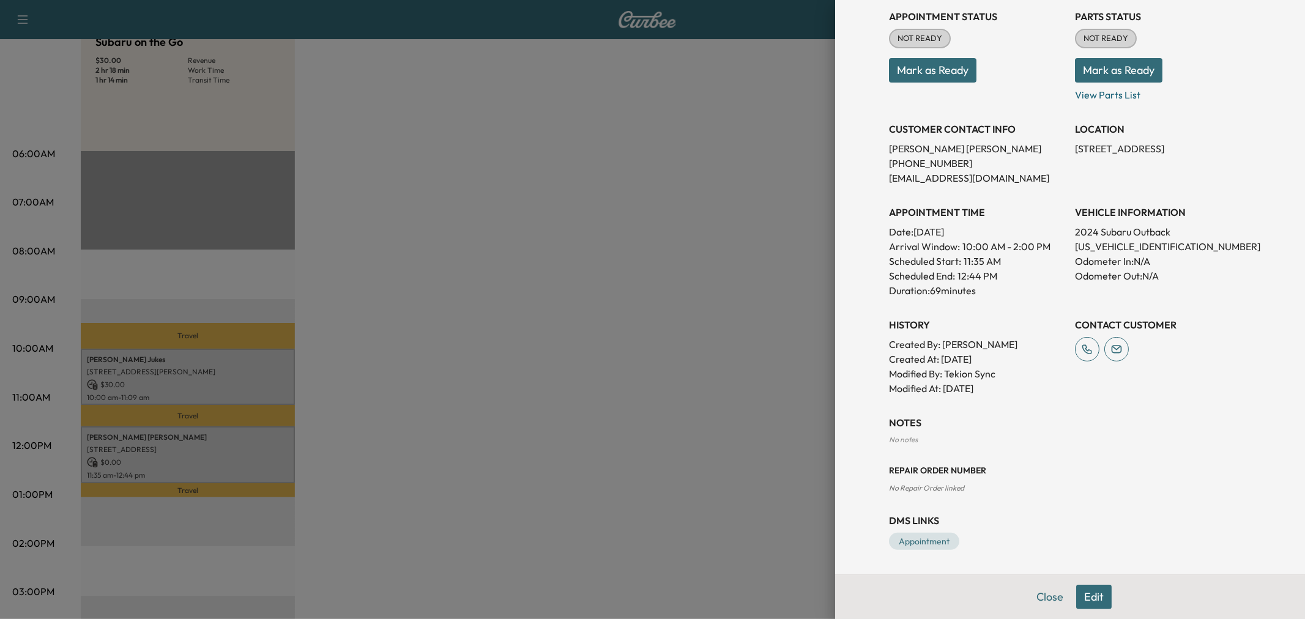
click at [1085, 591] on button "Edit" at bounding box center [1094, 597] width 35 height 24
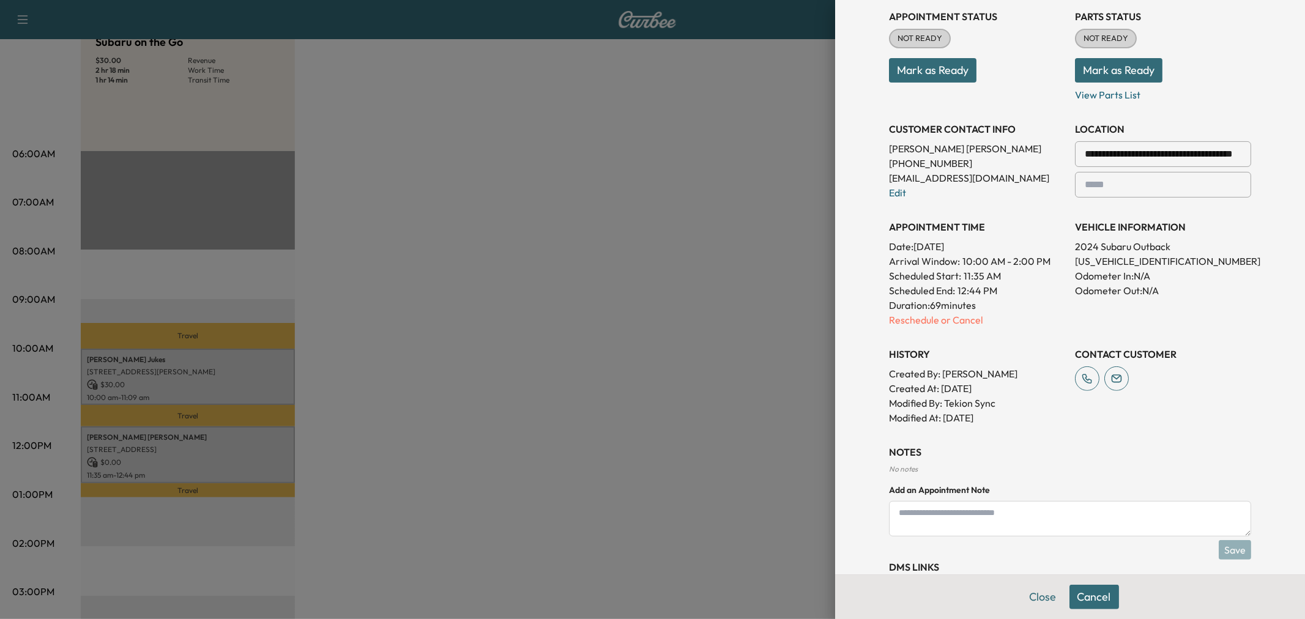
click at [1014, 531] on textarea at bounding box center [1070, 518] width 362 height 35
click at [978, 515] on textarea "**********" at bounding box center [1070, 518] width 362 height 35
type textarea "**********"
click at [1226, 553] on button "Save" at bounding box center [1235, 550] width 32 height 20
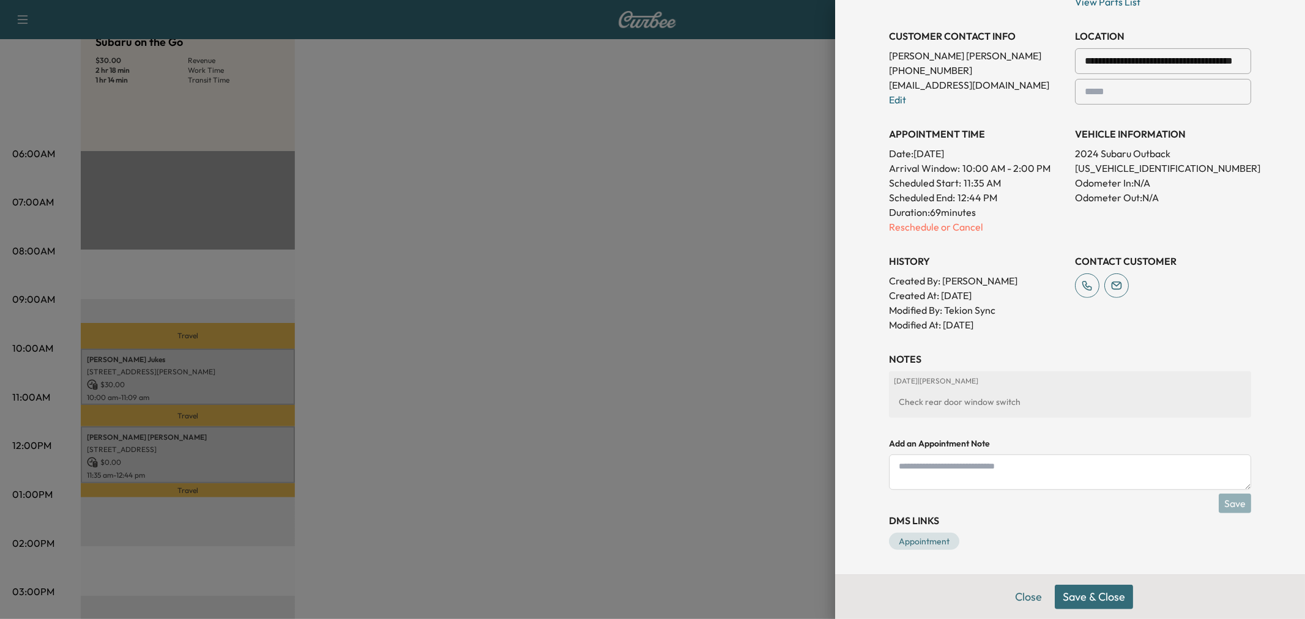
scroll to position [0, 0]
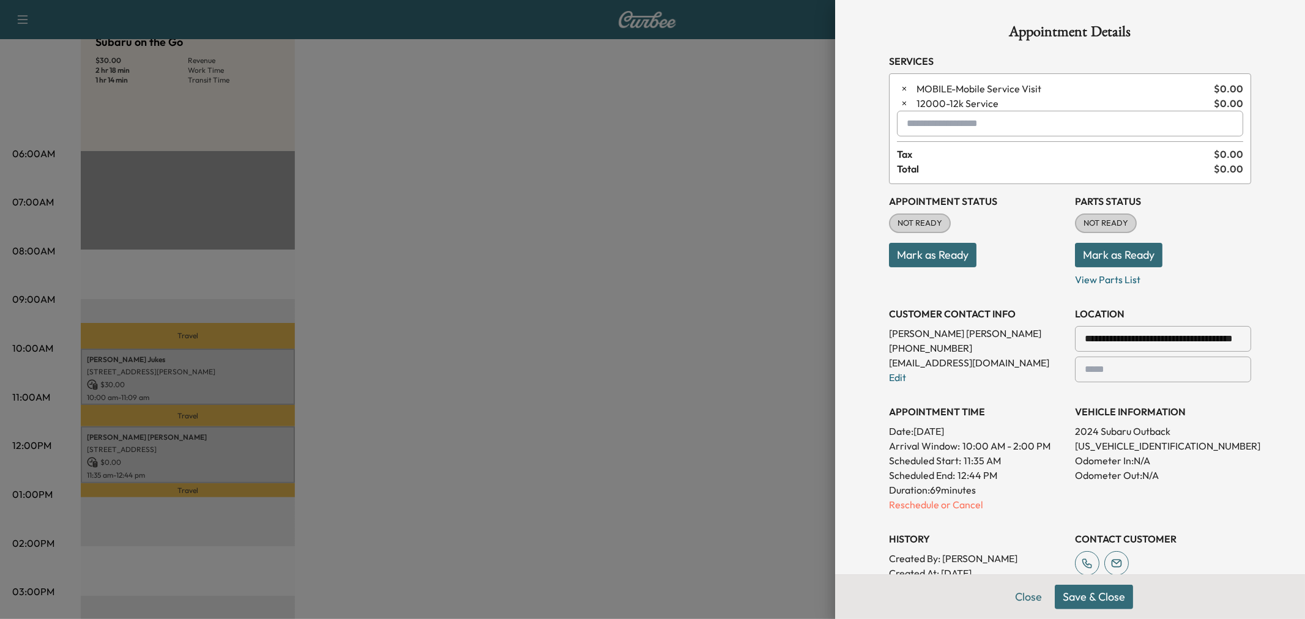
click at [748, 395] on div at bounding box center [652, 309] width 1305 height 619
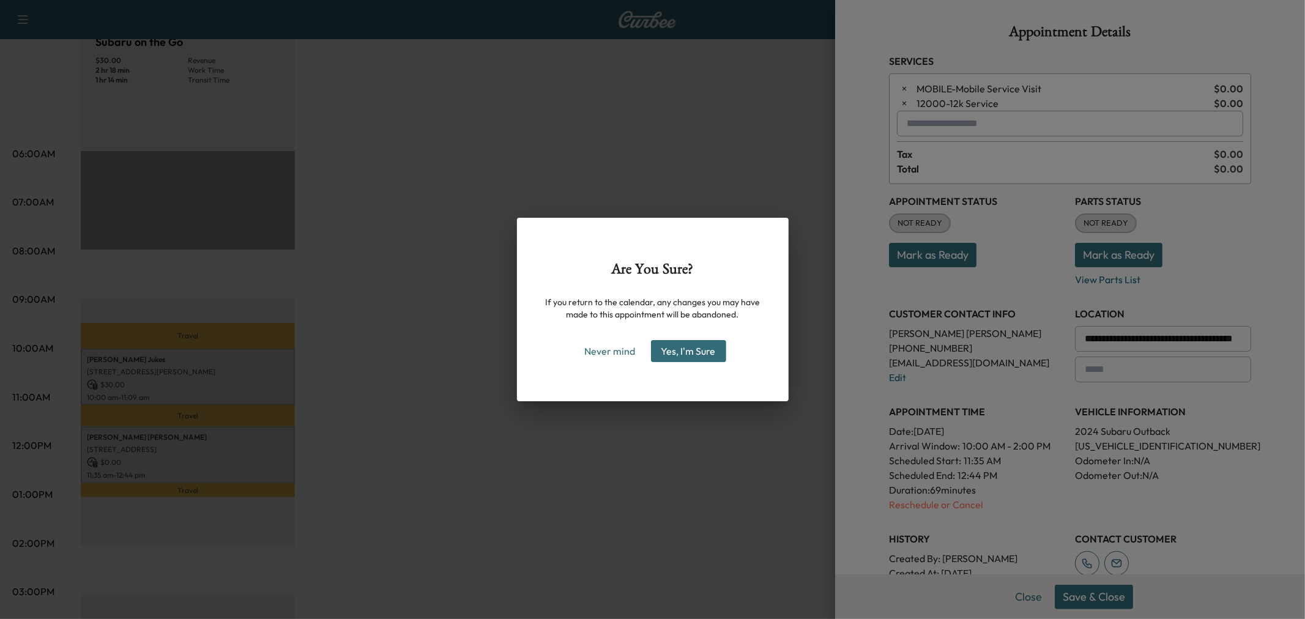
click at [1131, 594] on div "Are You Sure? If you return to the calendar, any changes you may have made to t…" at bounding box center [652, 309] width 1305 height 619
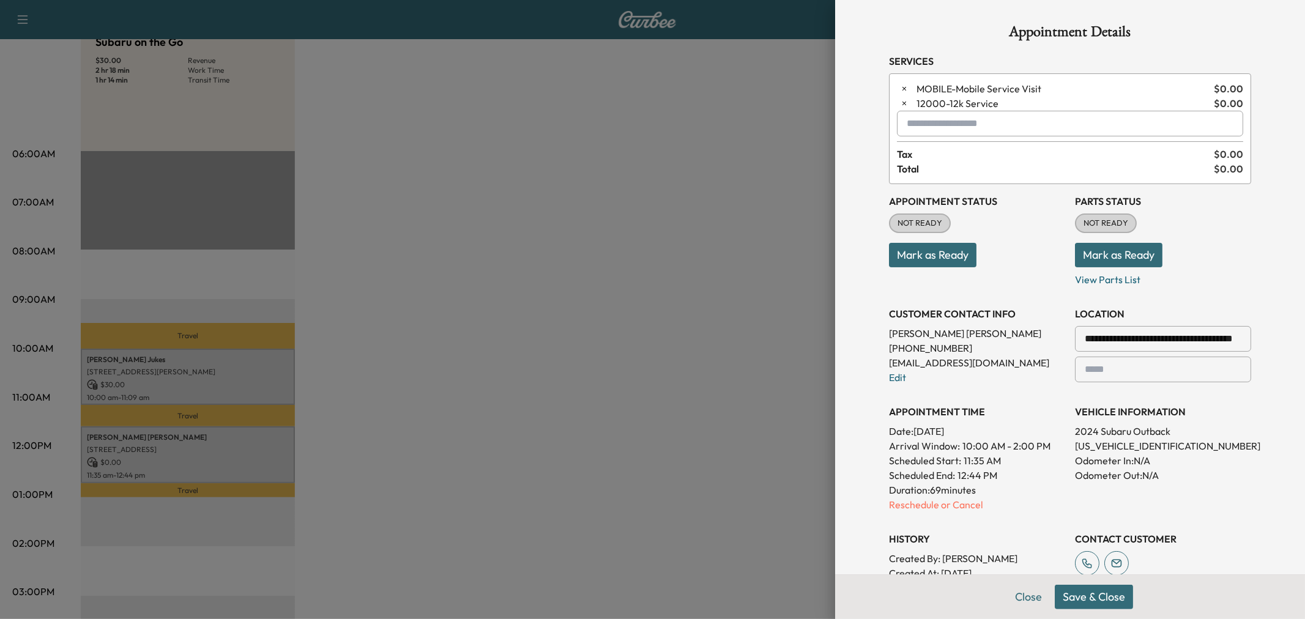
click at [1094, 598] on button "Save & Close" at bounding box center [1094, 597] width 78 height 24
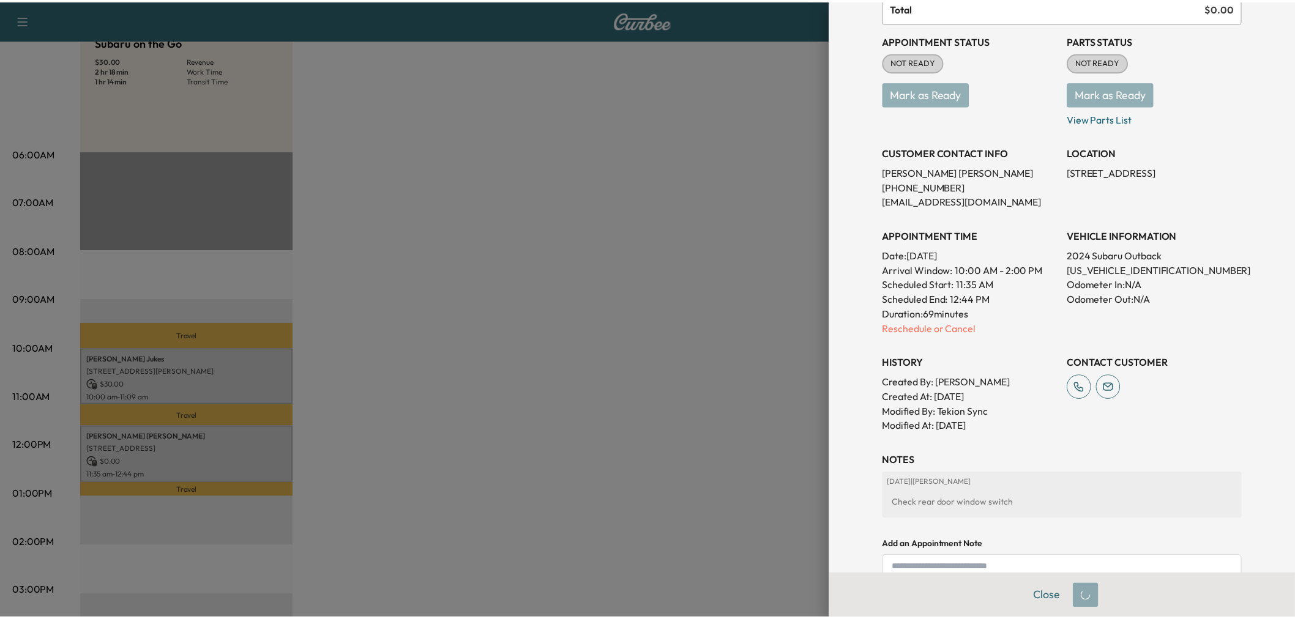
scroll to position [239, 0]
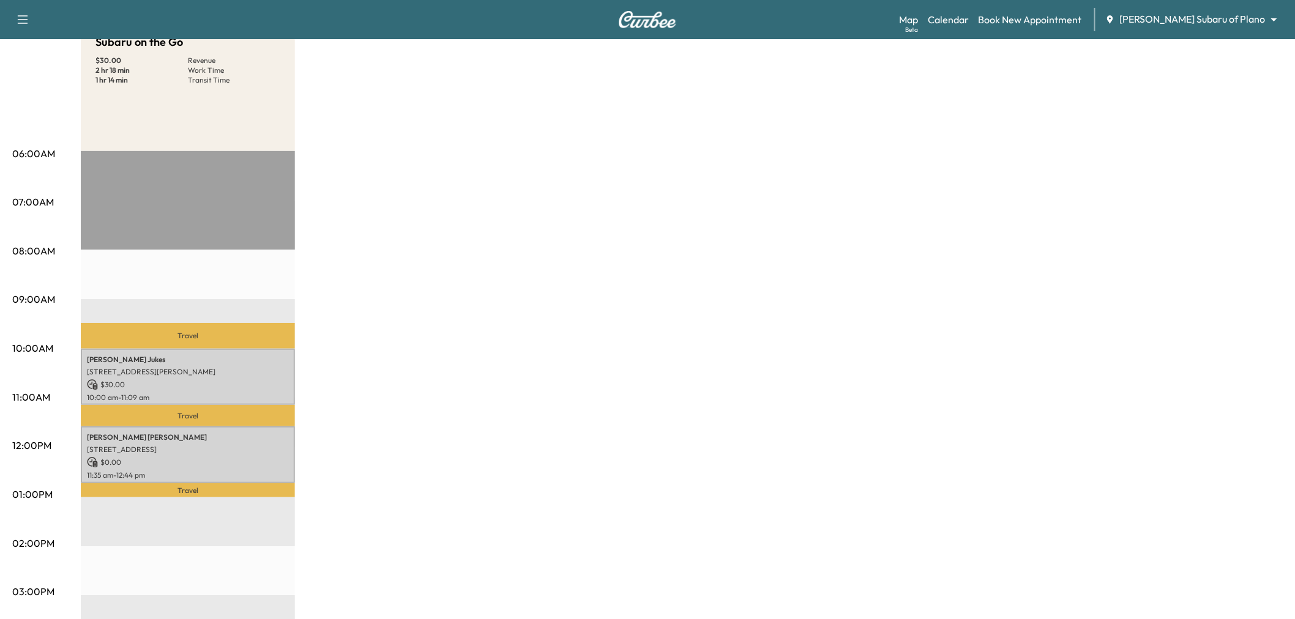
click at [613, 418] on div "Subaru on the Go $ 30.00 Revenue 2 hr 18 min Work Time 1 hr 14 min Transit Time…" at bounding box center [682, 483] width 1202 height 918
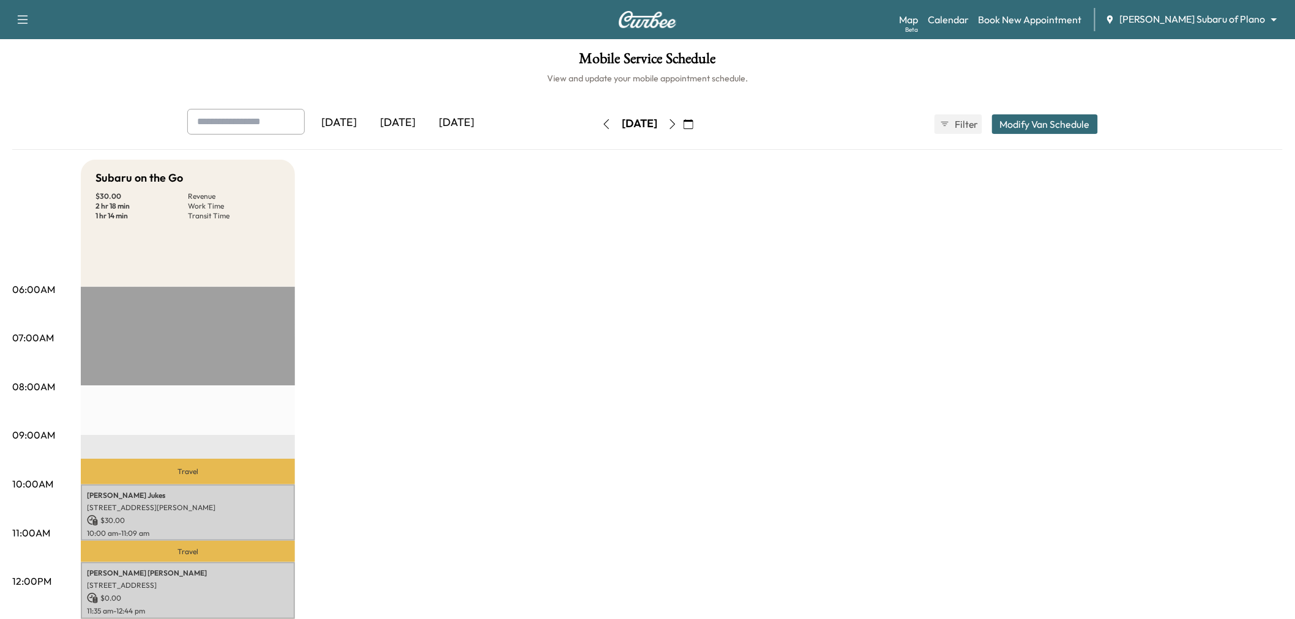
click at [474, 439] on div "Subaru on the Go $ 30.00 Revenue 2 hr 18 min Work Time 1 hr 14 min Transit Time…" at bounding box center [682, 619] width 1202 height 918
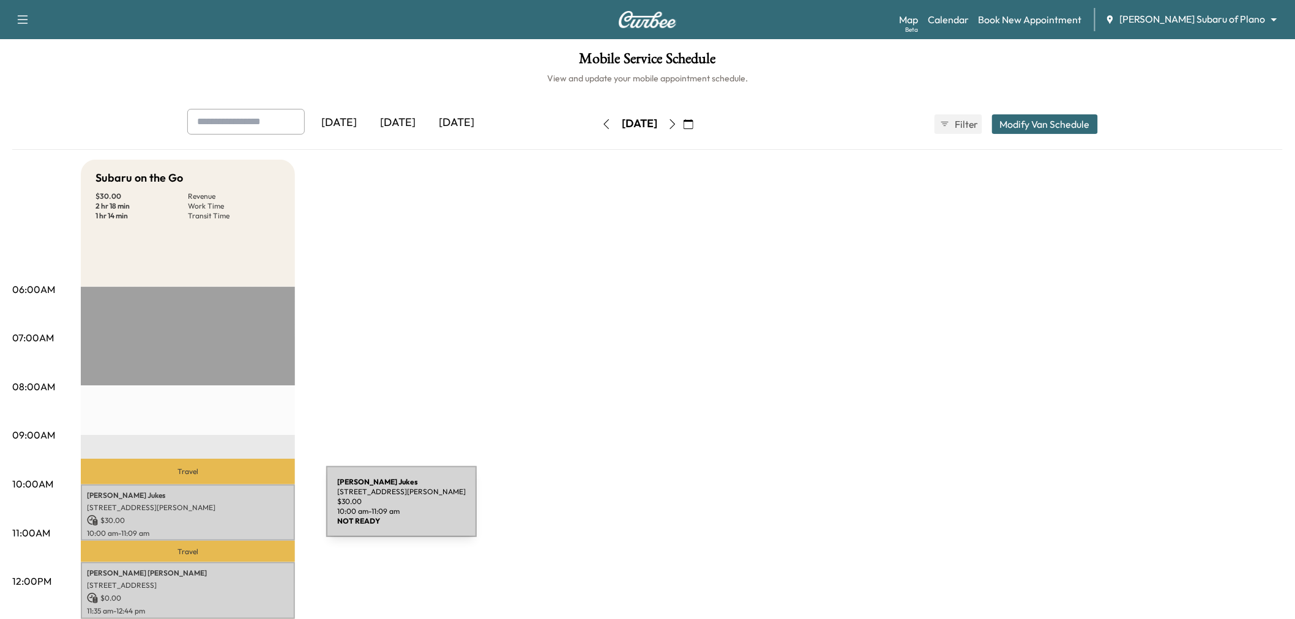
click at [234, 509] on p "2821 Laurel Oak Dr, McKinney, TX 75071, USA" at bounding box center [188, 508] width 202 height 10
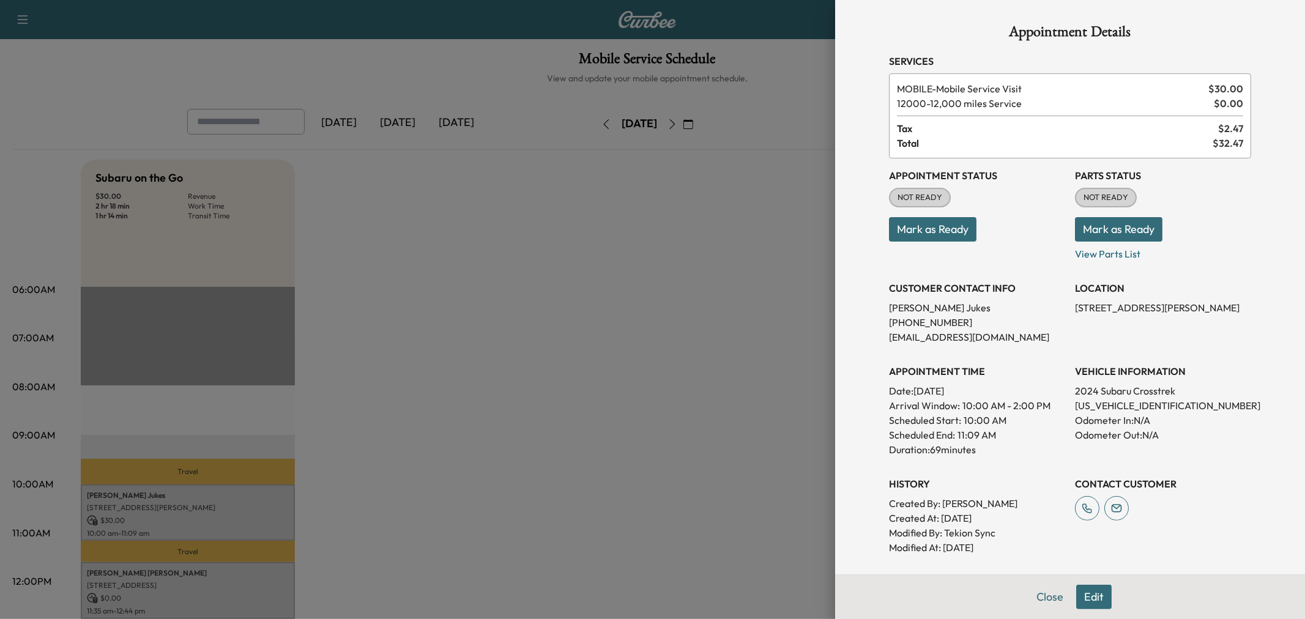
click at [541, 449] on div at bounding box center [652, 309] width 1305 height 619
